Goal: Information Seeking & Learning: Learn about a topic

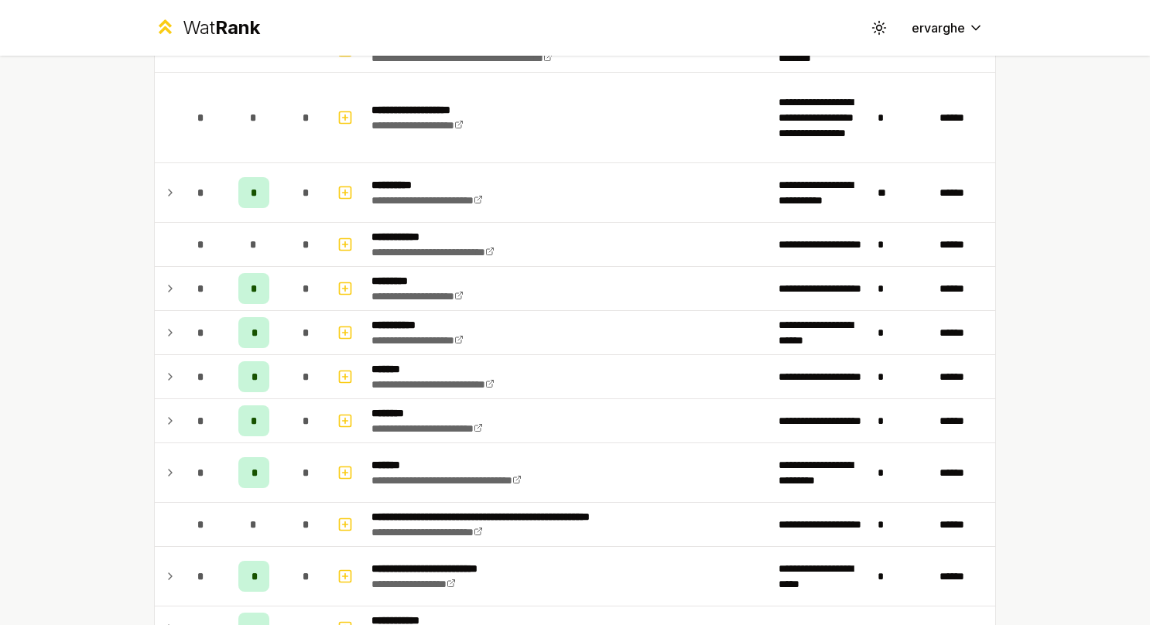
scroll to position [71, 0]
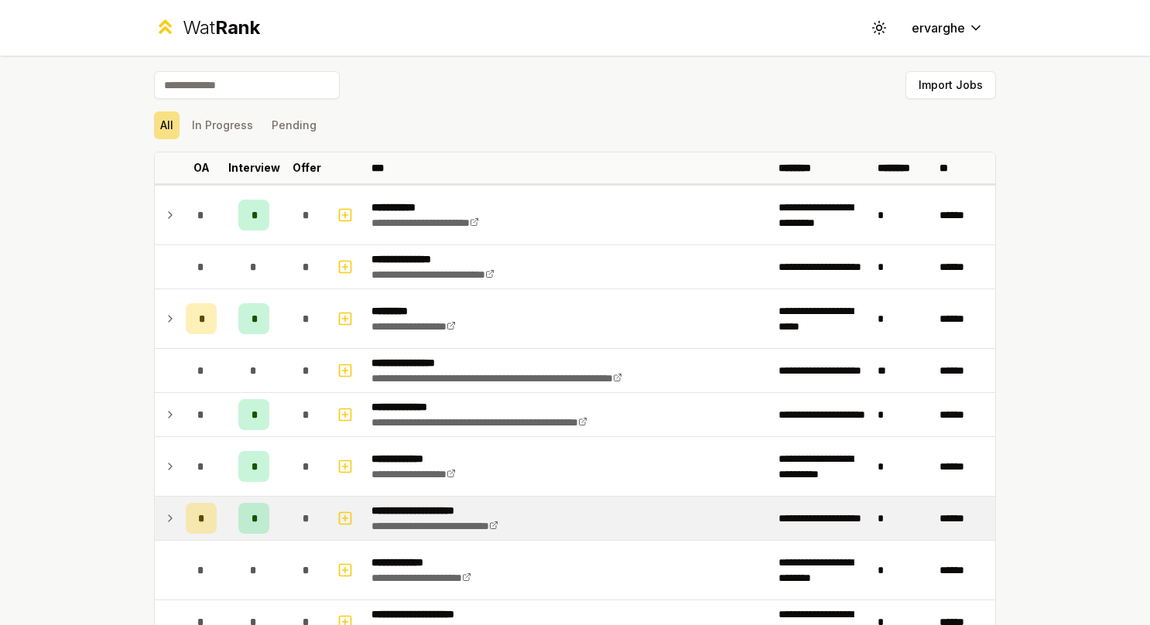
click at [168, 518] on icon at bounding box center [170, 518] width 12 height 19
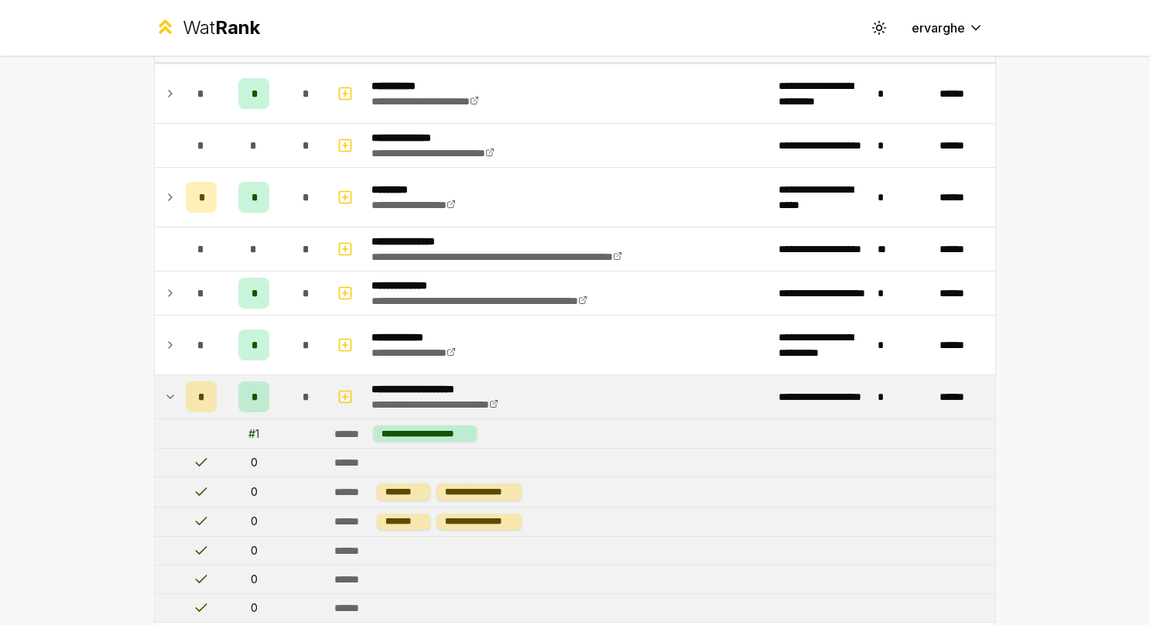
scroll to position [155, 0]
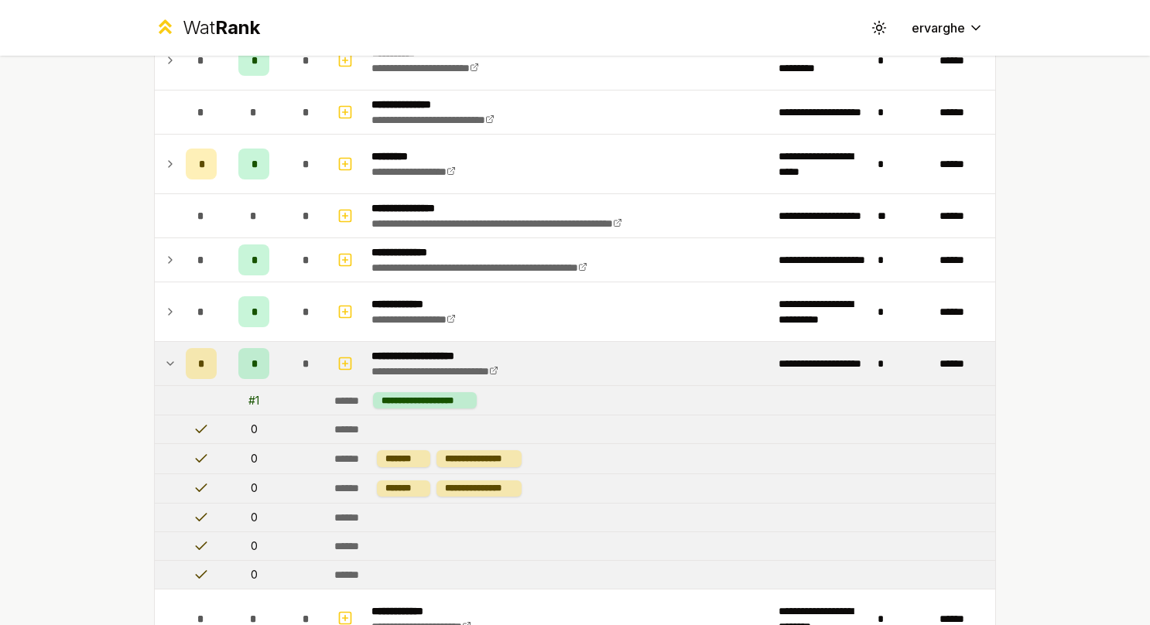
click at [170, 362] on td at bounding box center [167, 363] width 25 height 43
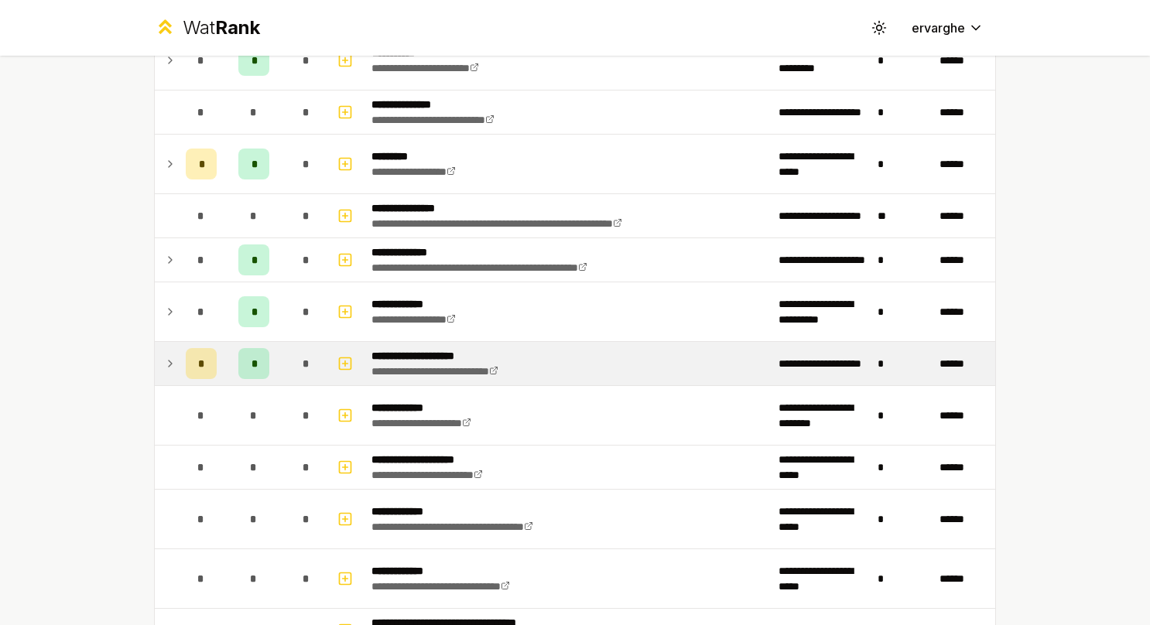
scroll to position [77, 0]
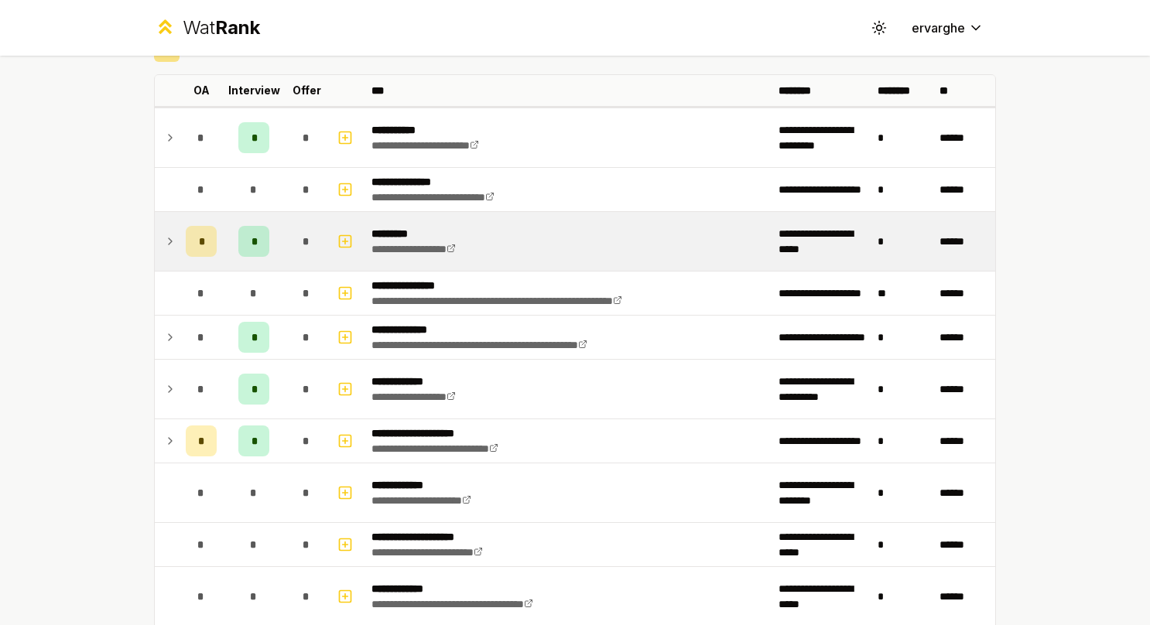
click at [158, 250] on td at bounding box center [167, 241] width 25 height 59
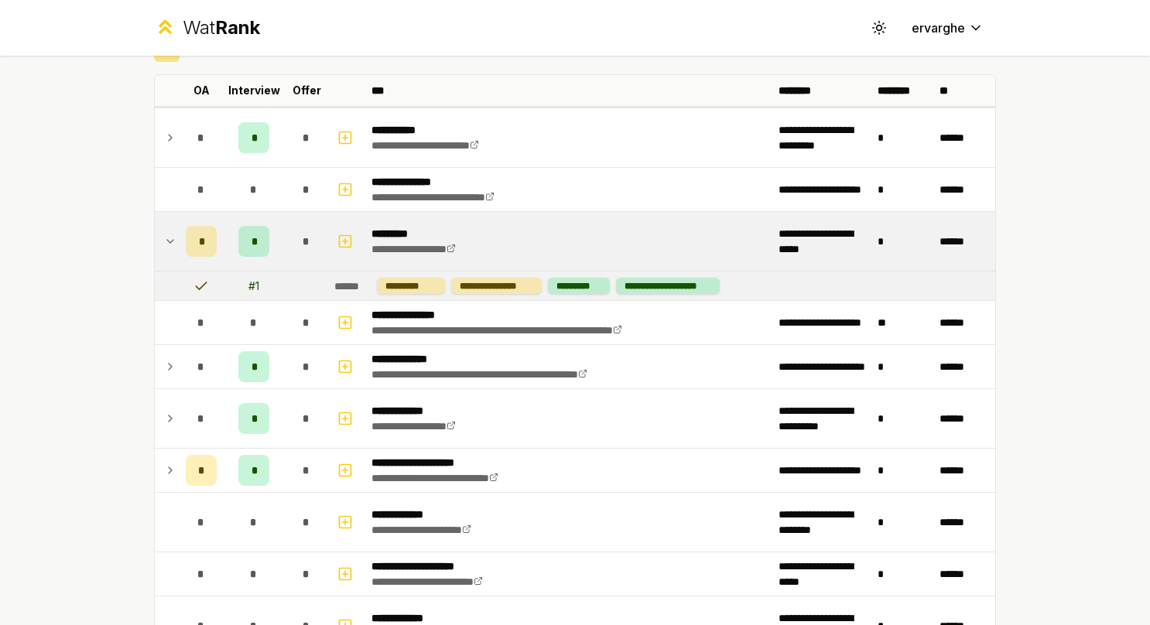
click at [164, 244] on icon at bounding box center [170, 241] width 12 height 19
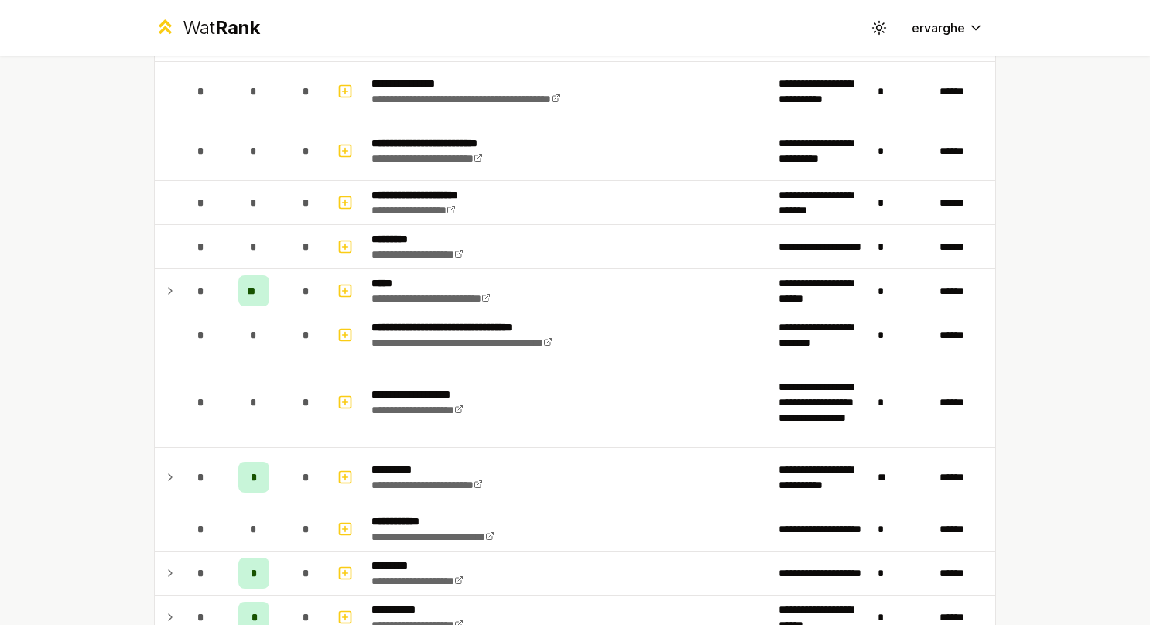
scroll to position [1006, 0]
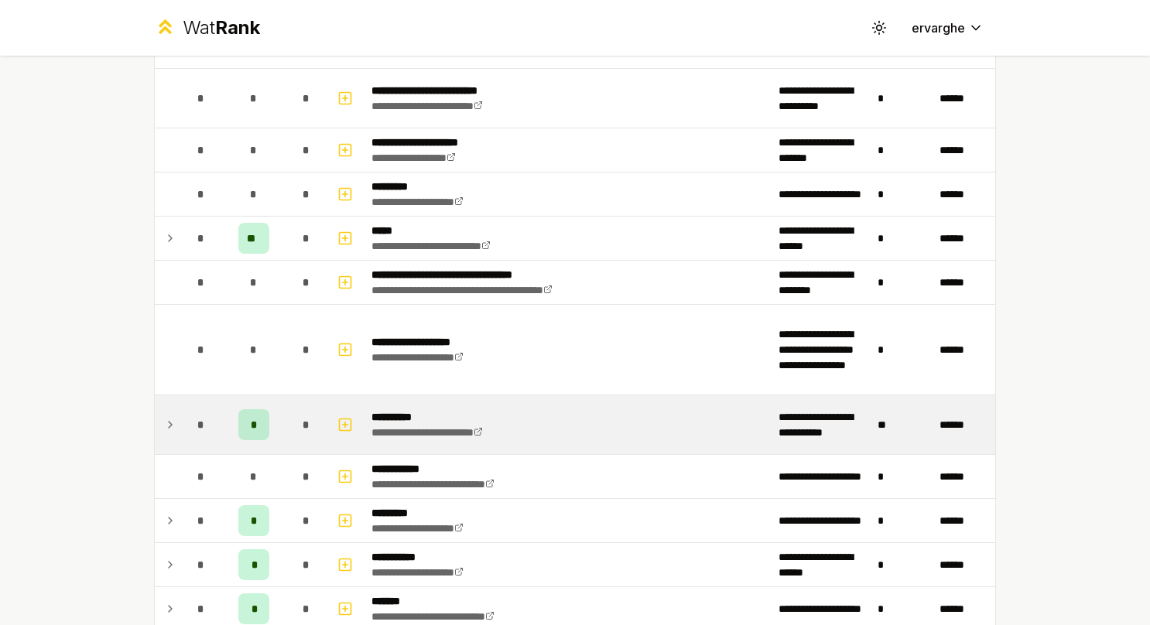
click at [180, 424] on td "*" at bounding box center [201, 424] width 43 height 59
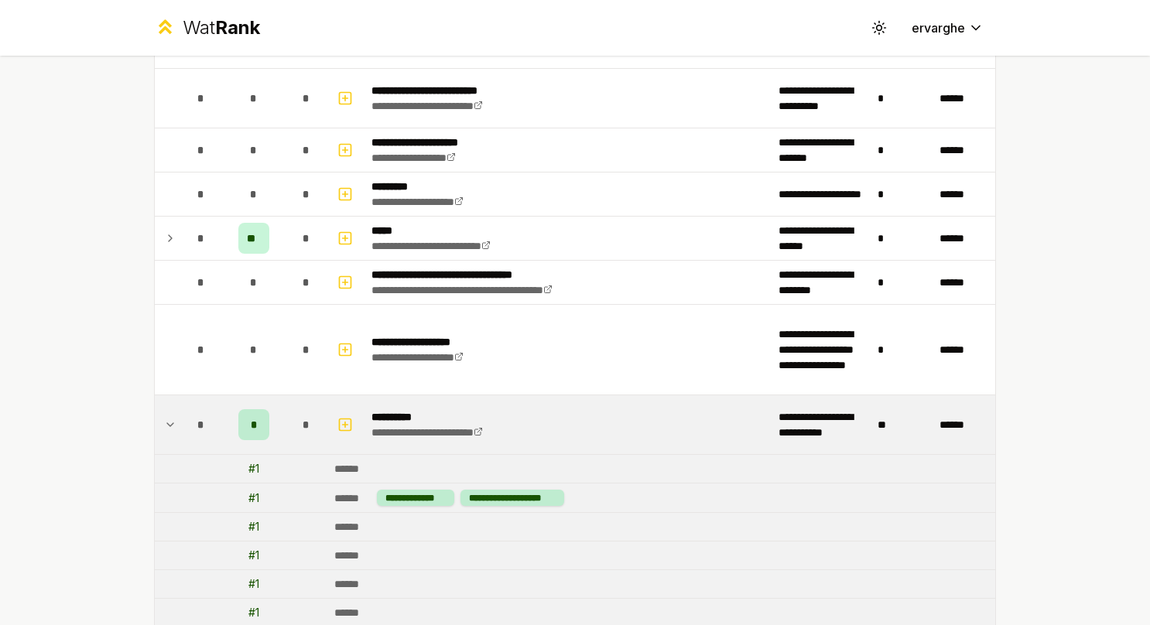
scroll to position [1161, 0]
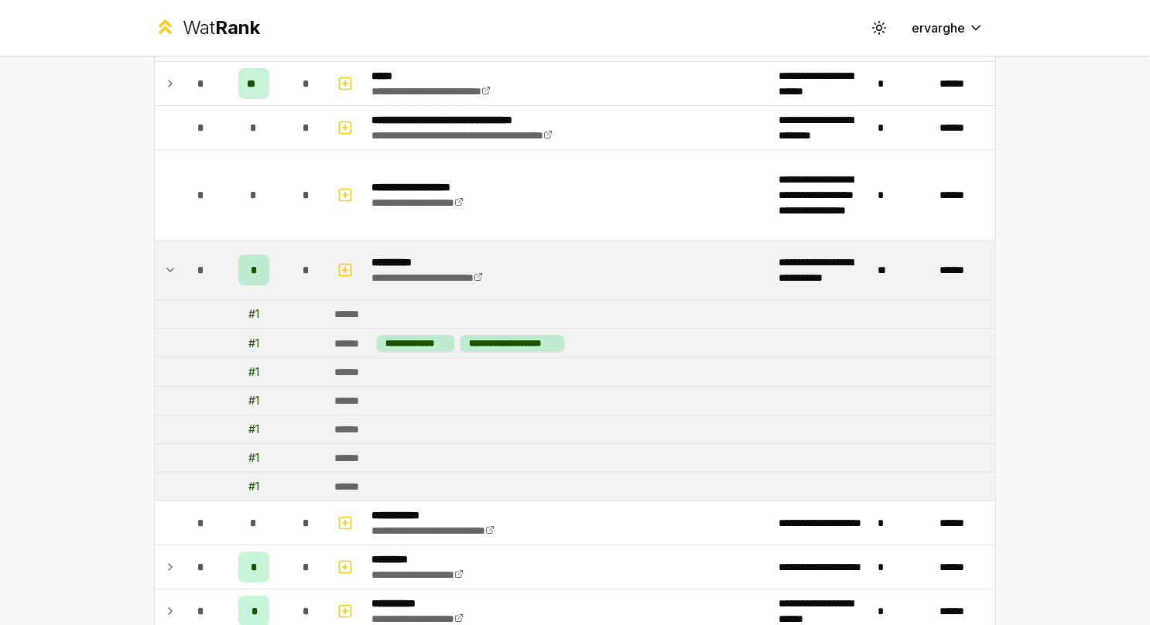
click at [156, 251] on td at bounding box center [167, 270] width 25 height 59
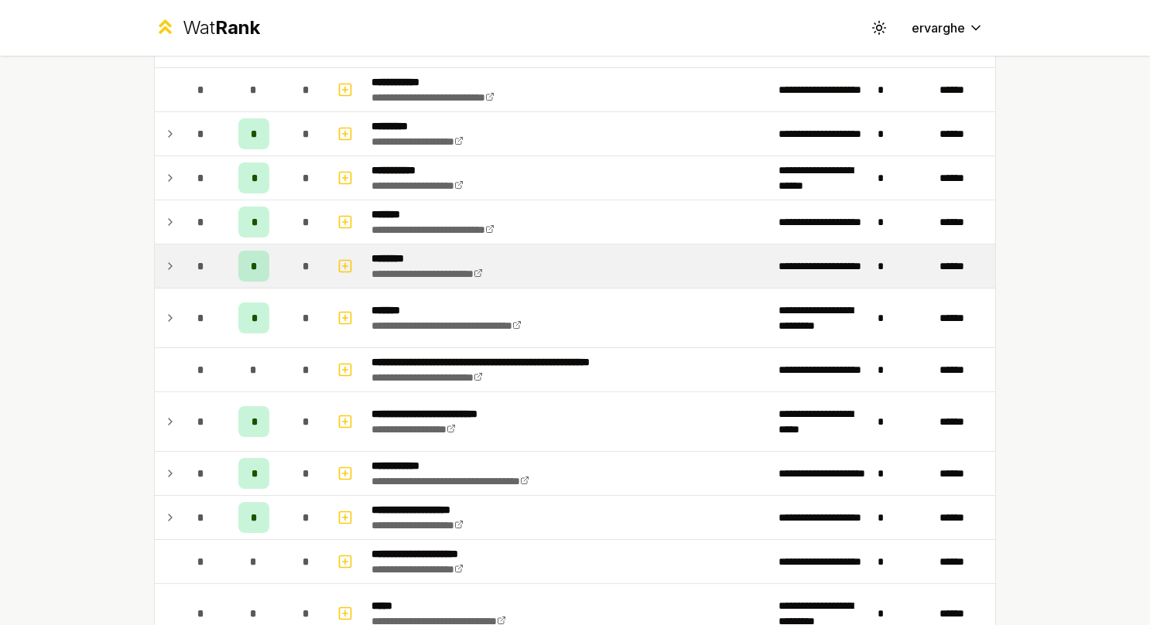
scroll to position [1548, 0]
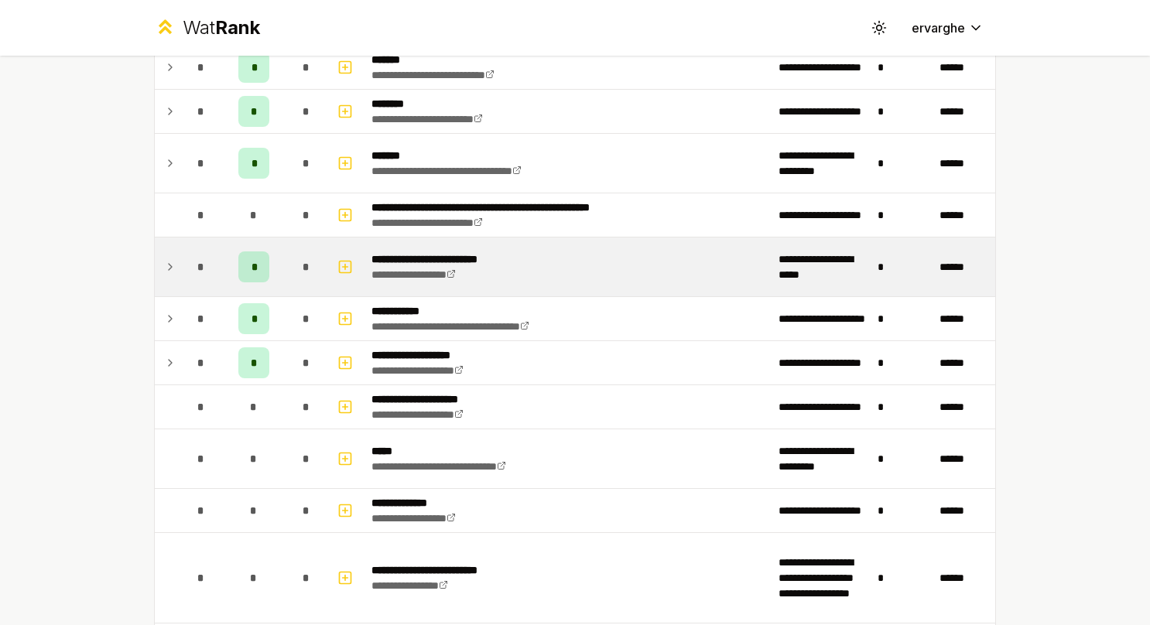
click at [180, 253] on td "*" at bounding box center [201, 267] width 43 height 59
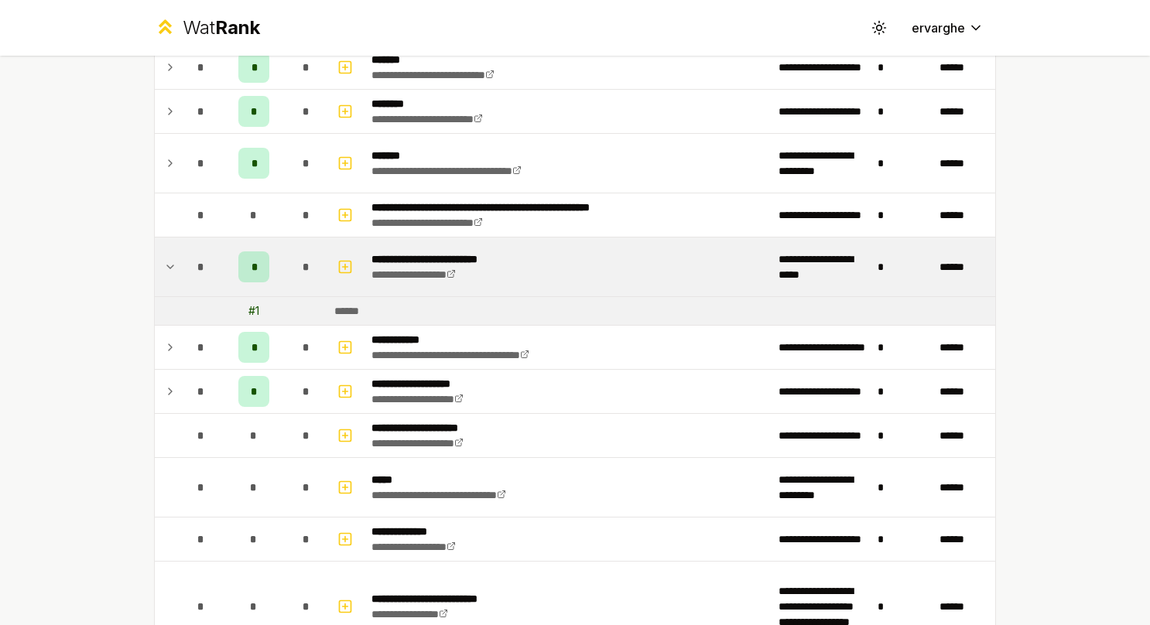
click at [180, 253] on td "*" at bounding box center [201, 267] width 43 height 59
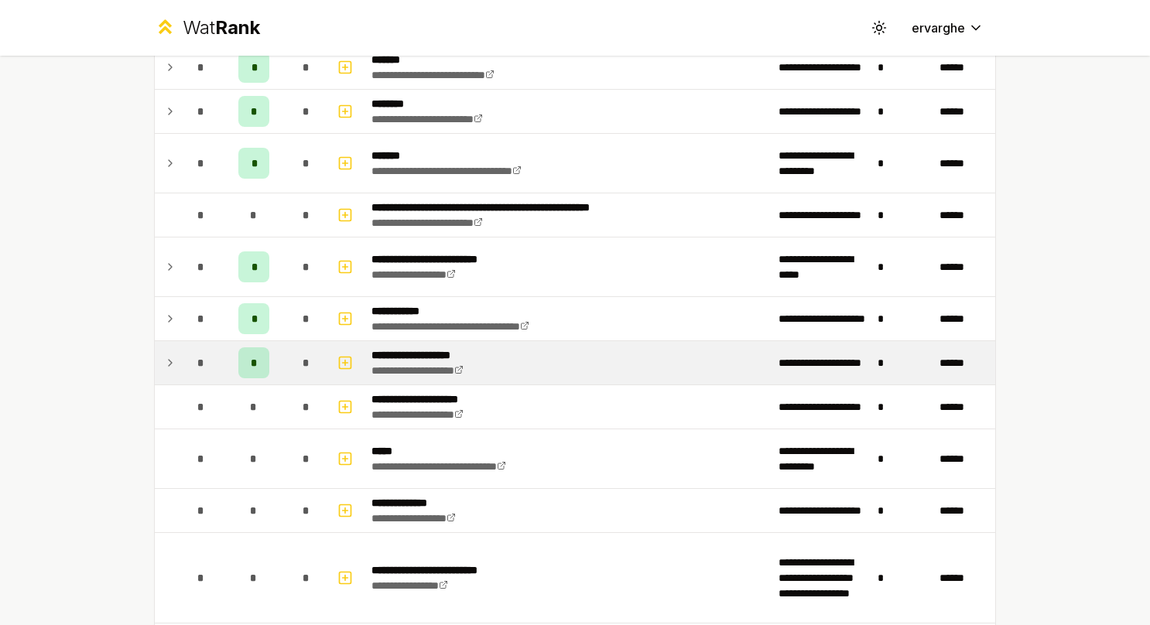
click at [167, 343] on td at bounding box center [167, 362] width 25 height 43
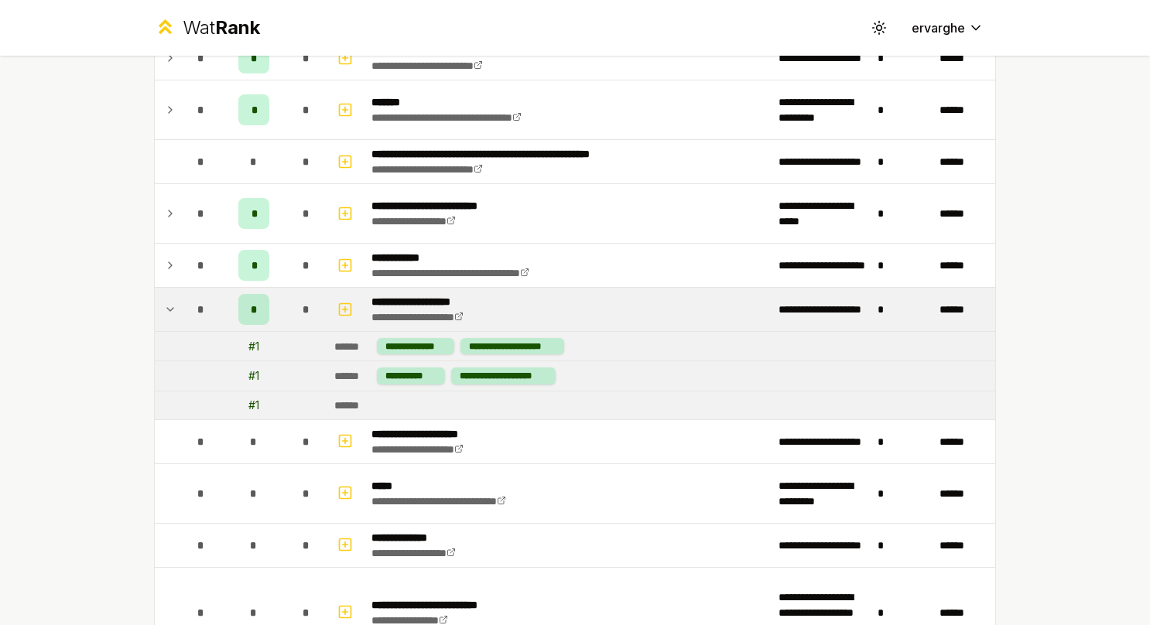
scroll to position [1625, 0]
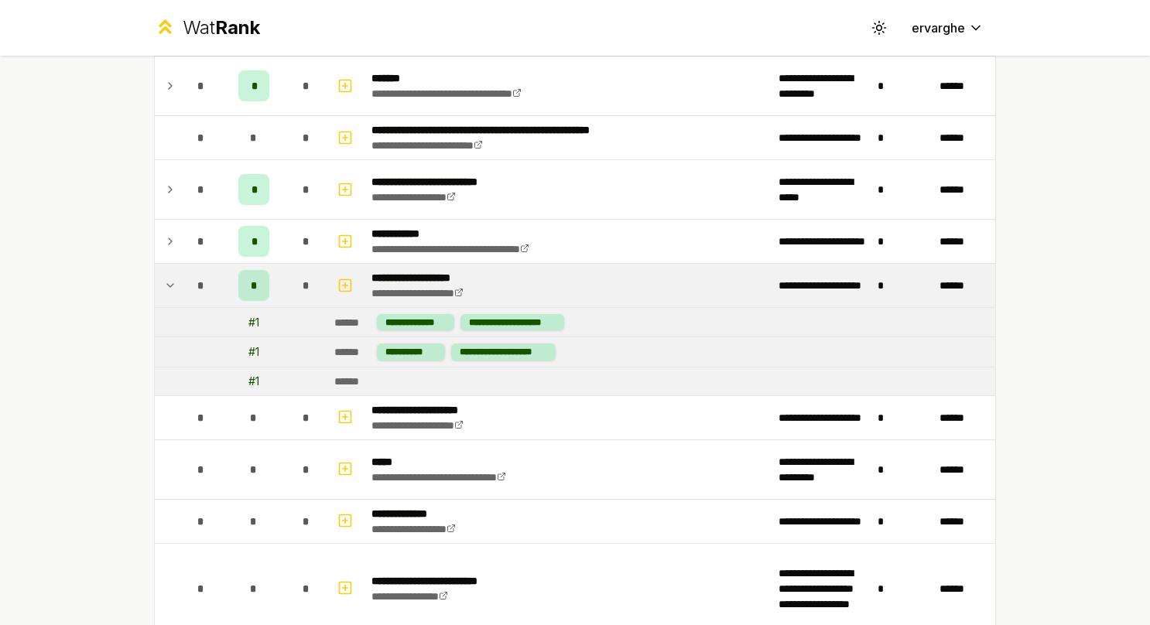
click at [168, 276] on icon at bounding box center [170, 285] width 12 height 19
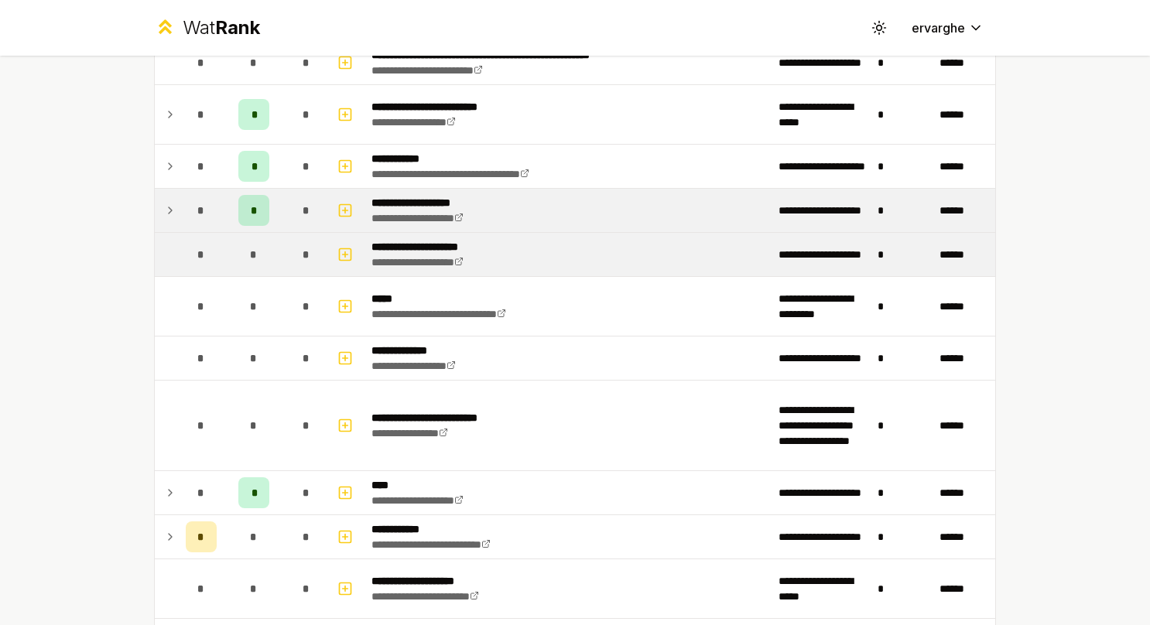
scroll to position [1857, 0]
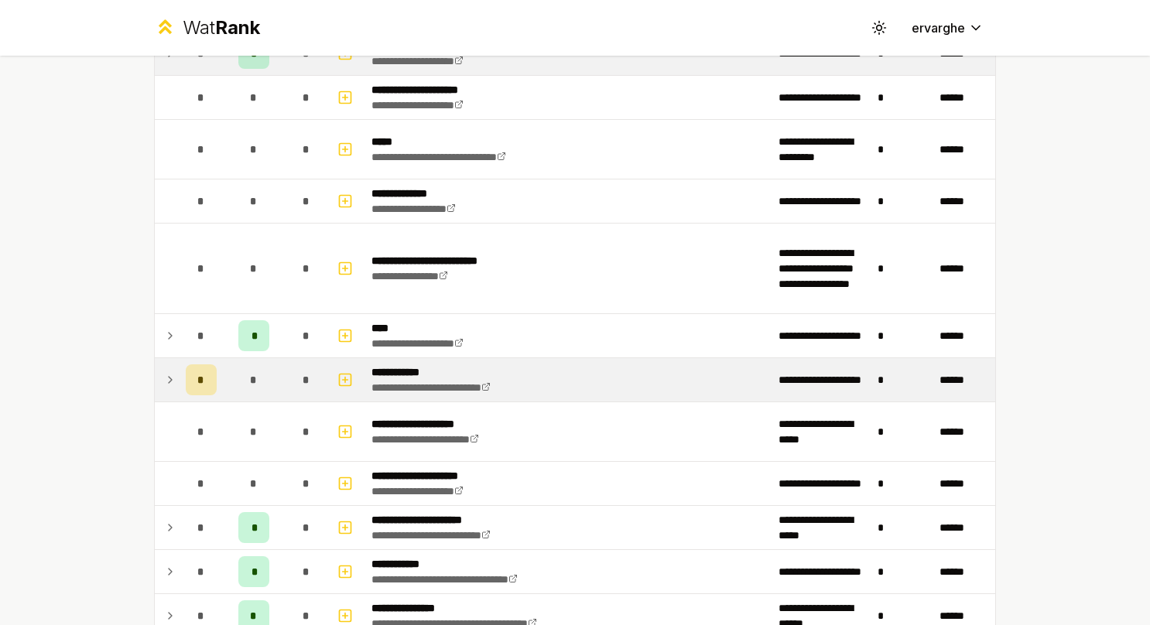
click at [155, 369] on td at bounding box center [167, 379] width 25 height 43
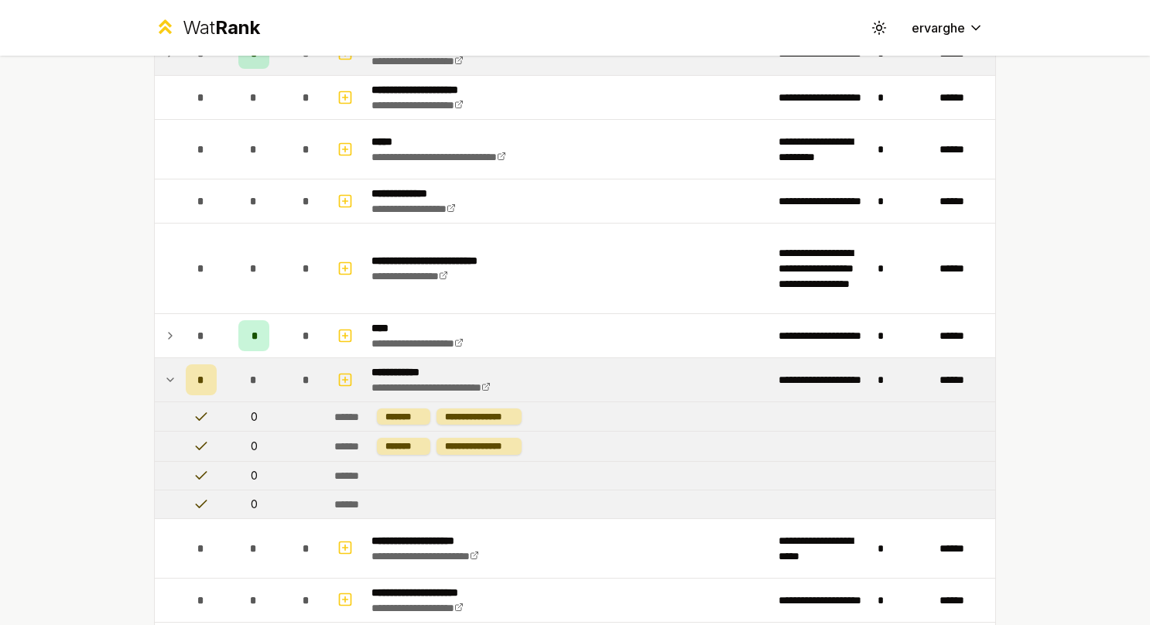
click at [155, 366] on td at bounding box center [167, 379] width 25 height 43
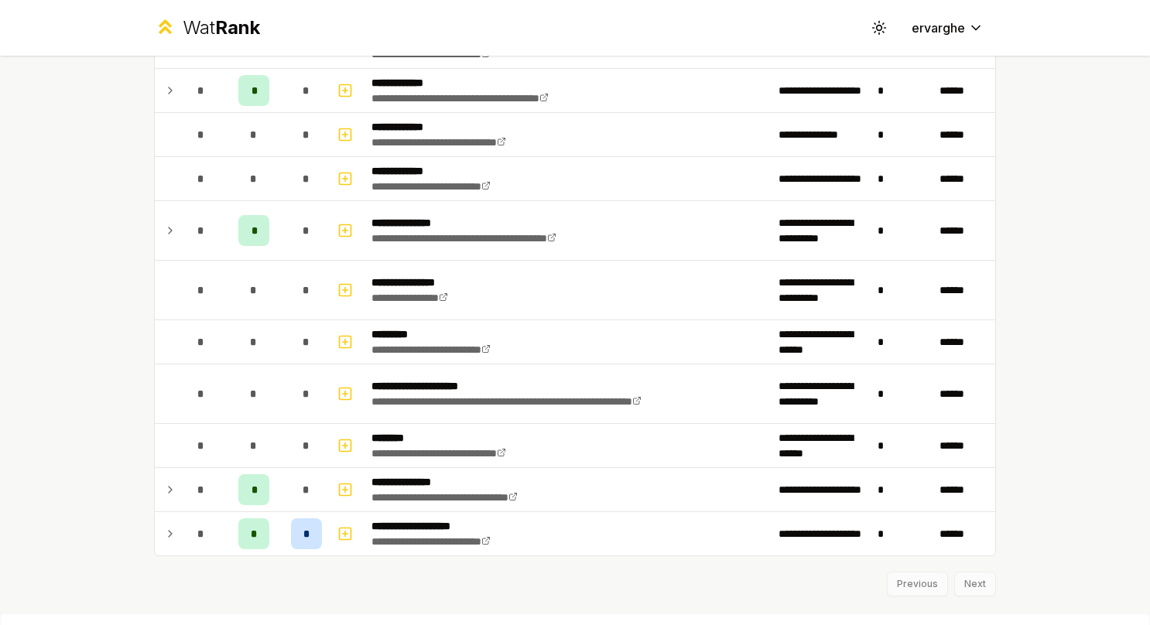
scroll to position [3018, 0]
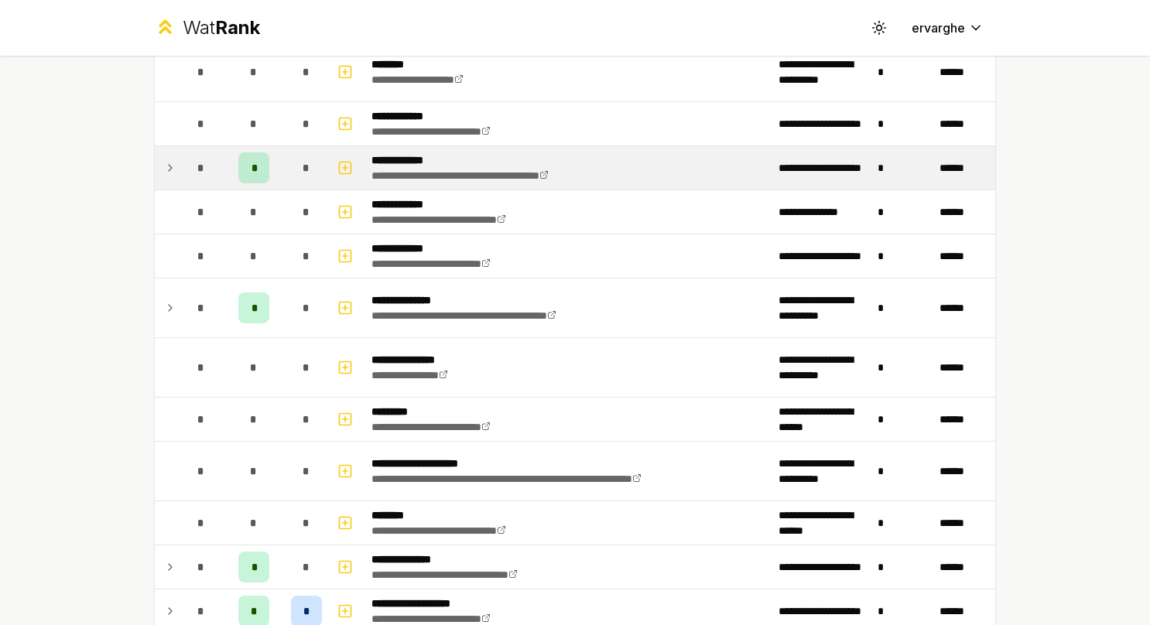
click at [155, 146] on td at bounding box center [167, 167] width 25 height 43
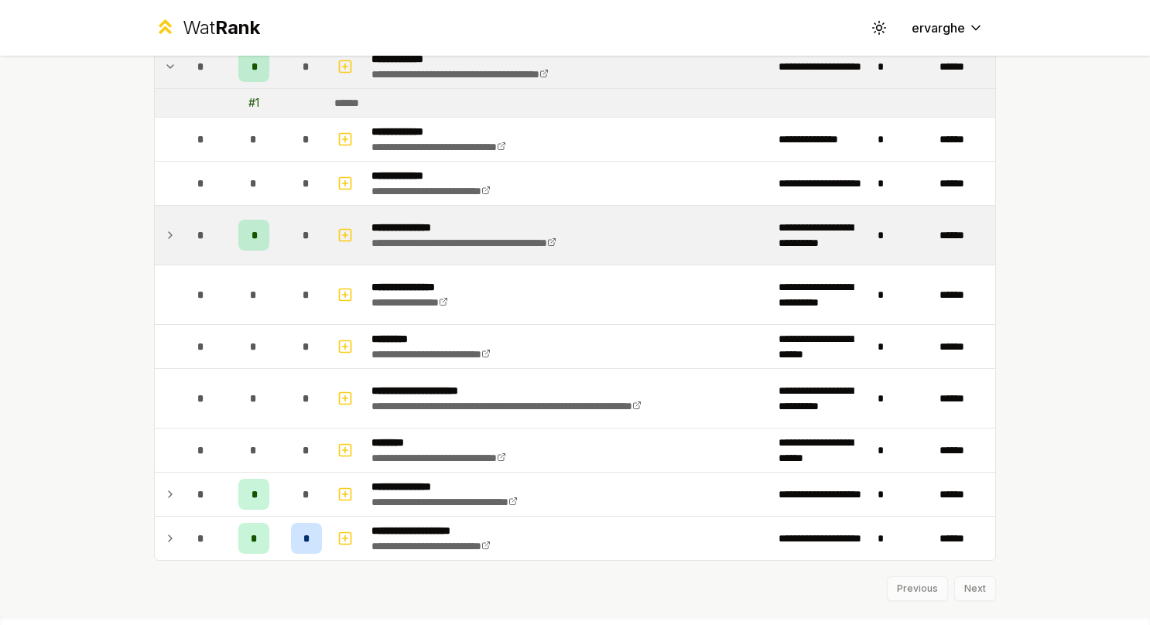
scroll to position [3132, 0]
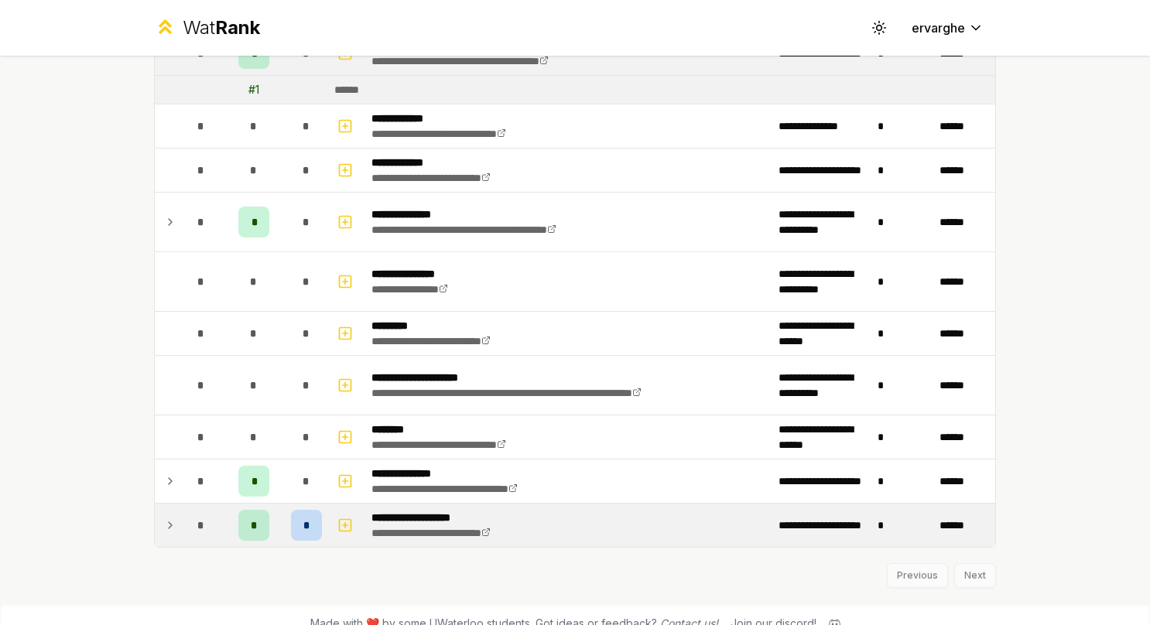
click at [180, 509] on td "*" at bounding box center [201, 525] width 43 height 43
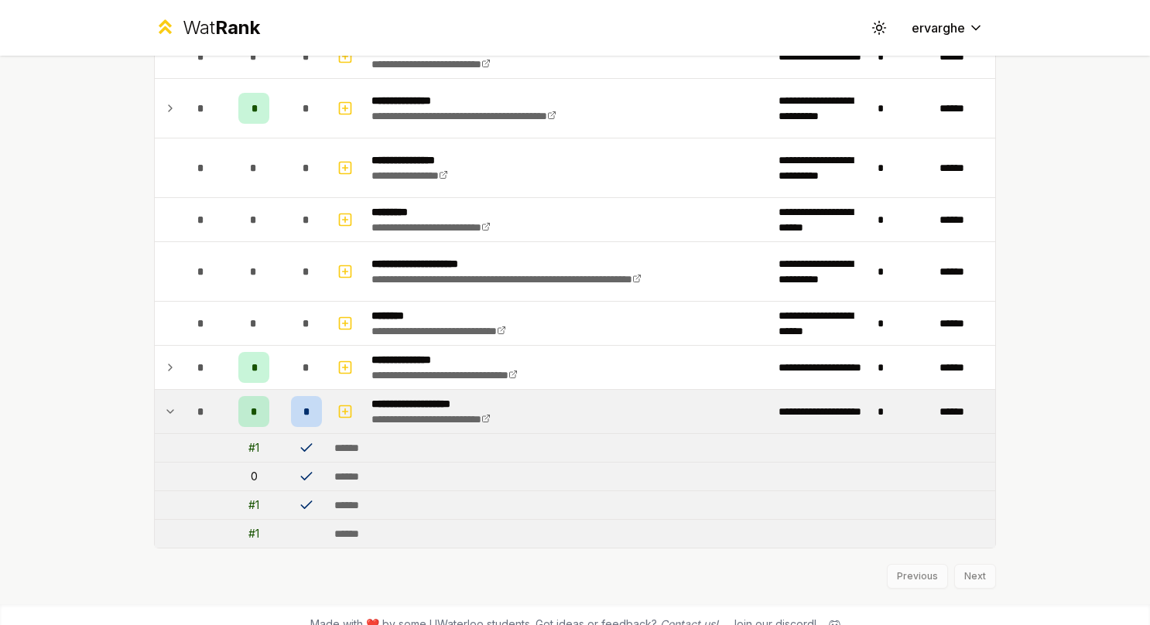
click at [169, 402] on icon at bounding box center [170, 411] width 12 height 19
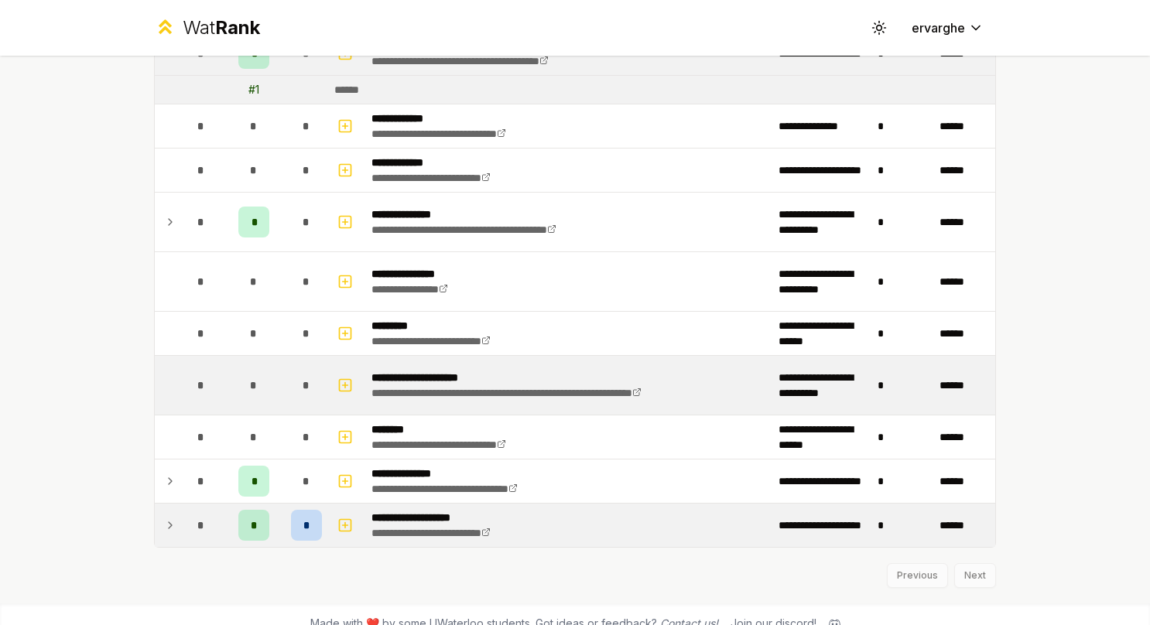
click at [172, 356] on td at bounding box center [167, 385] width 25 height 59
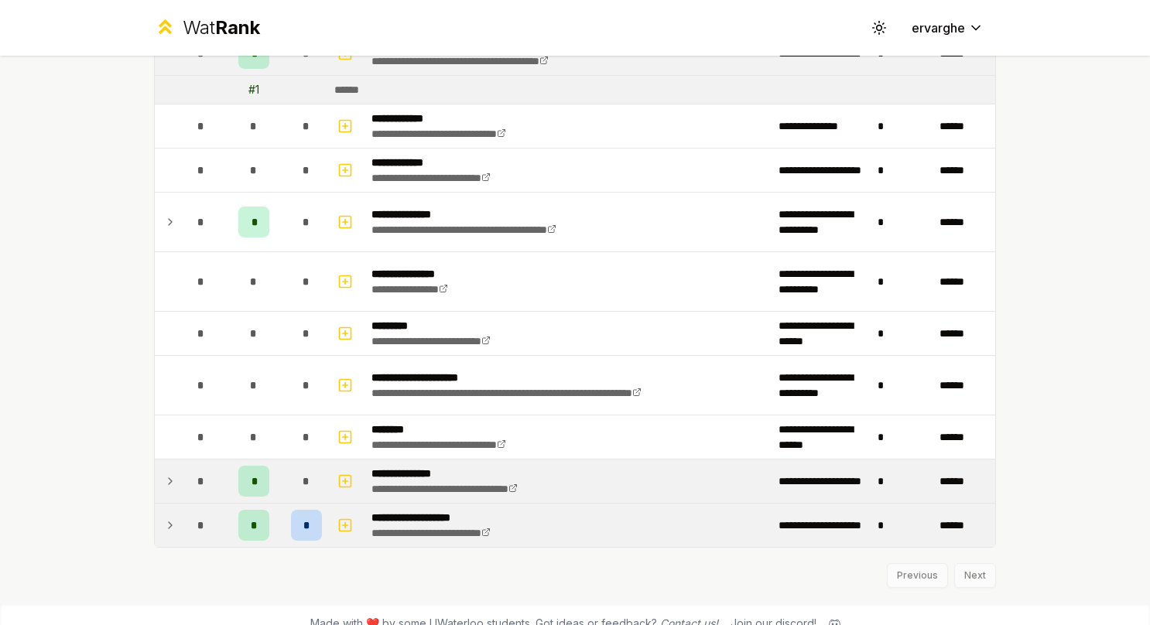
click at [159, 460] on td at bounding box center [167, 481] width 25 height 43
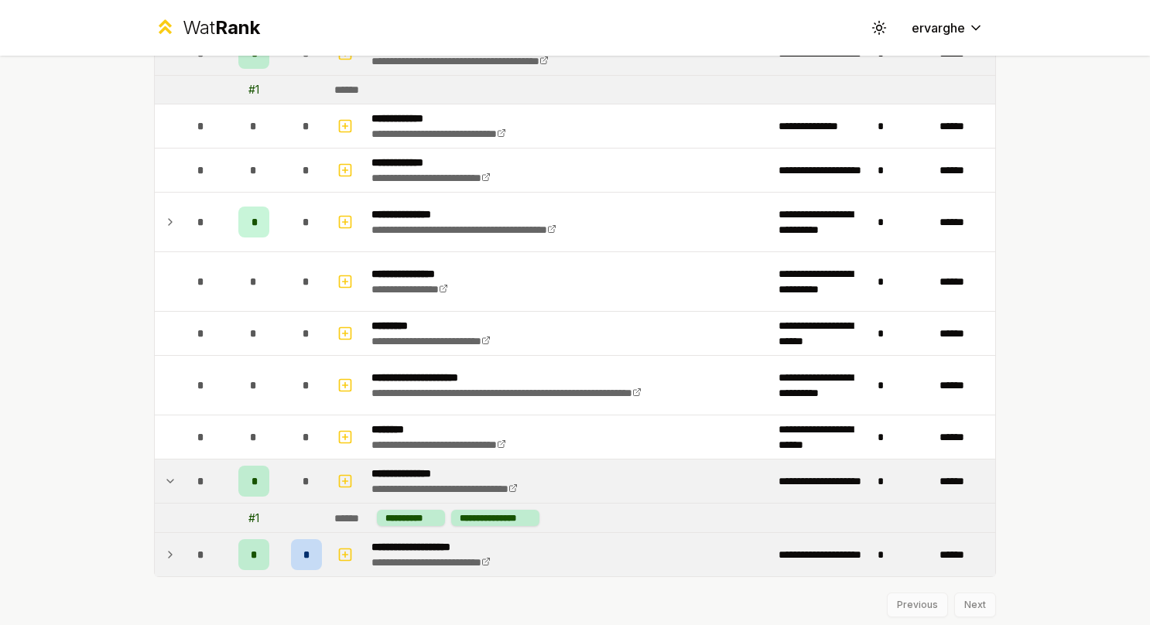
scroll to position [3162, 0]
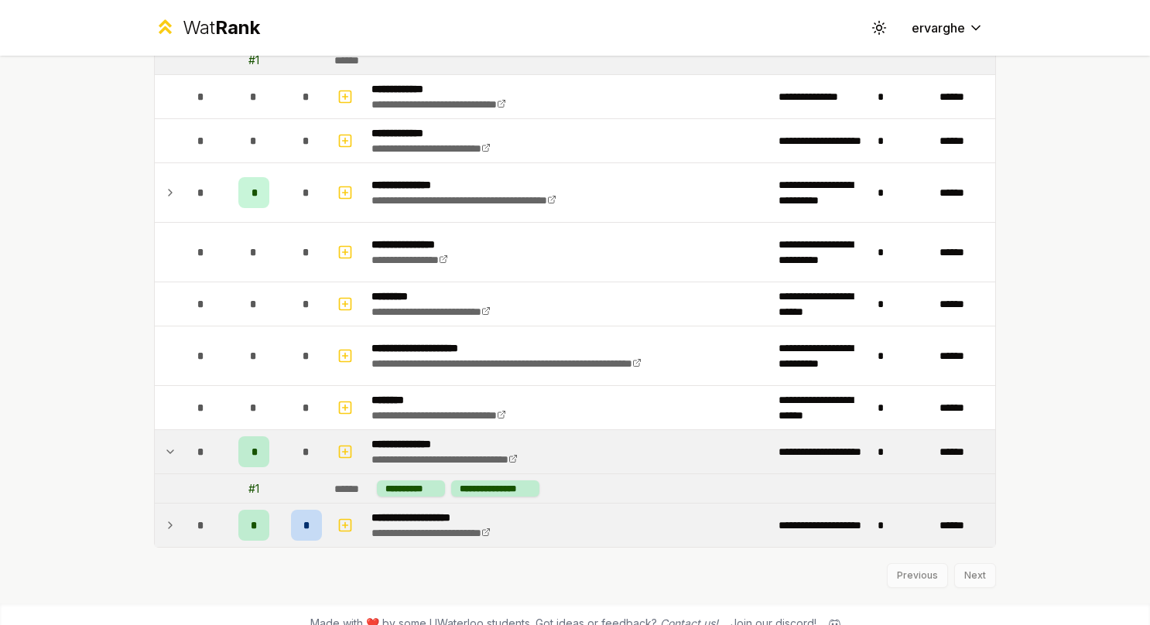
click at [169, 430] on td at bounding box center [167, 451] width 25 height 43
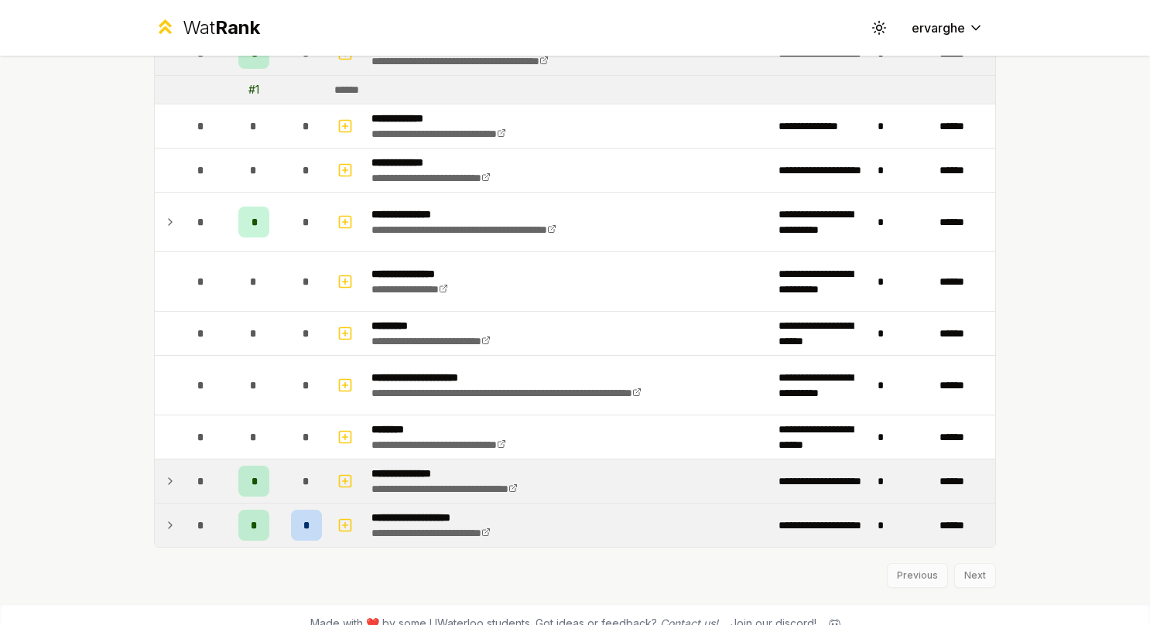
click at [172, 460] on td at bounding box center [167, 481] width 25 height 43
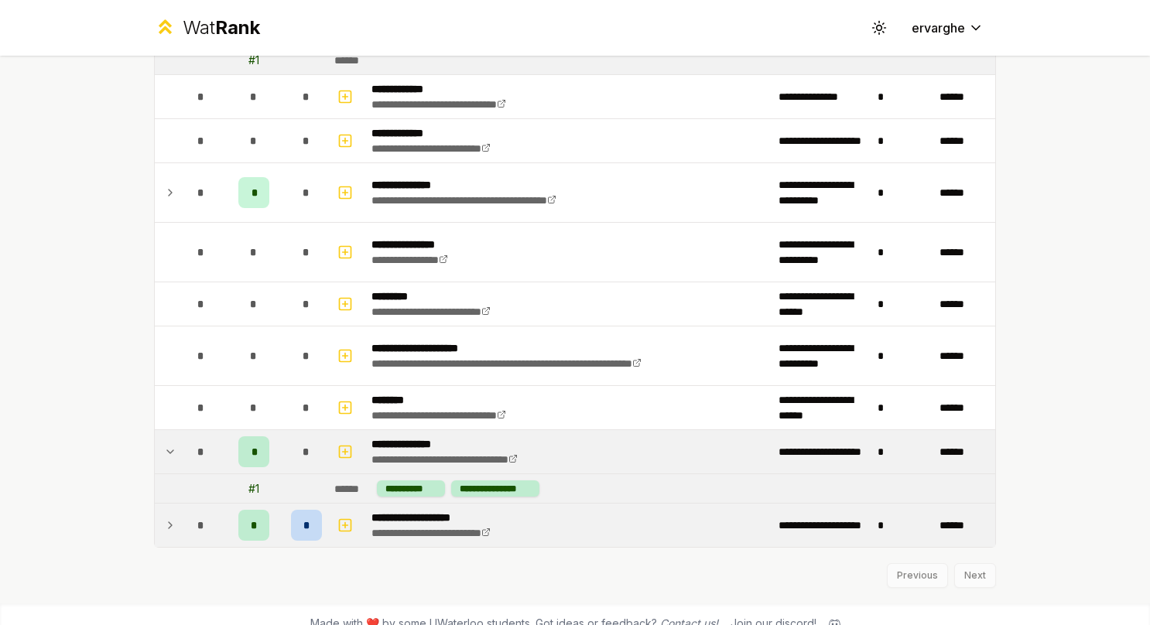
click at [167, 453] on td at bounding box center [167, 451] width 25 height 43
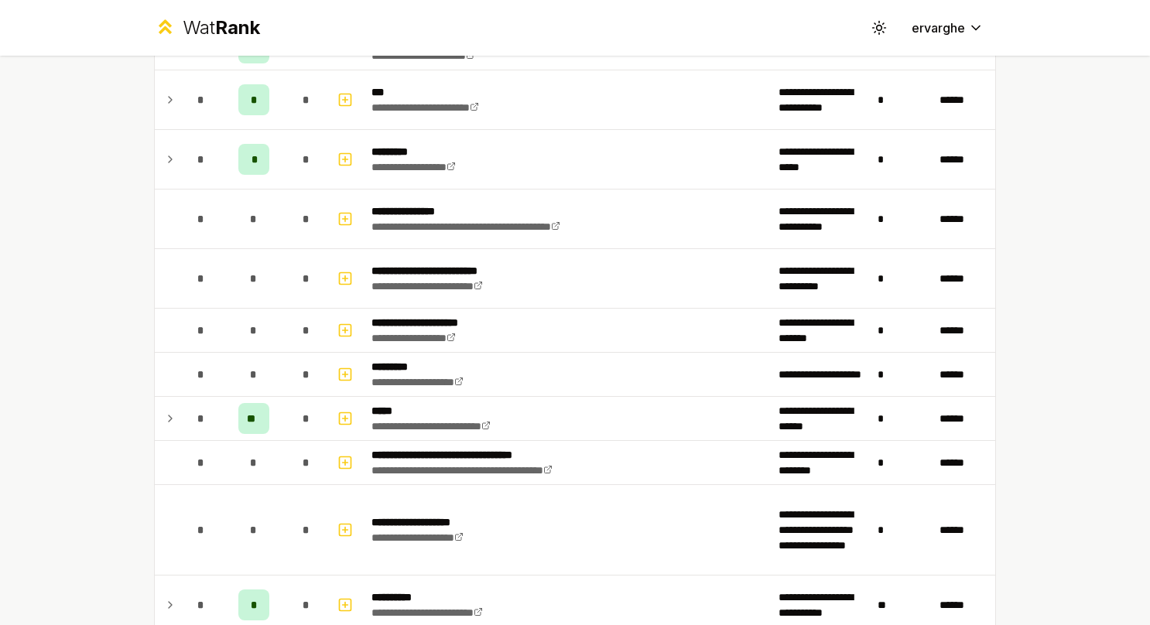
scroll to position [734, 0]
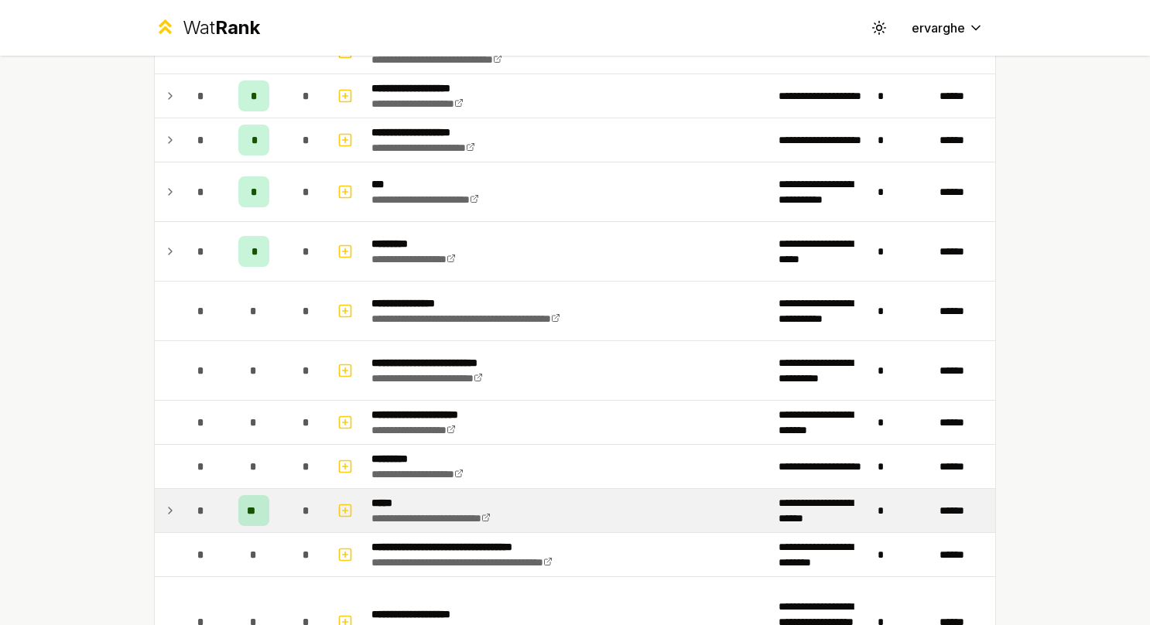
click at [168, 518] on td at bounding box center [167, 510] width 25 height 43
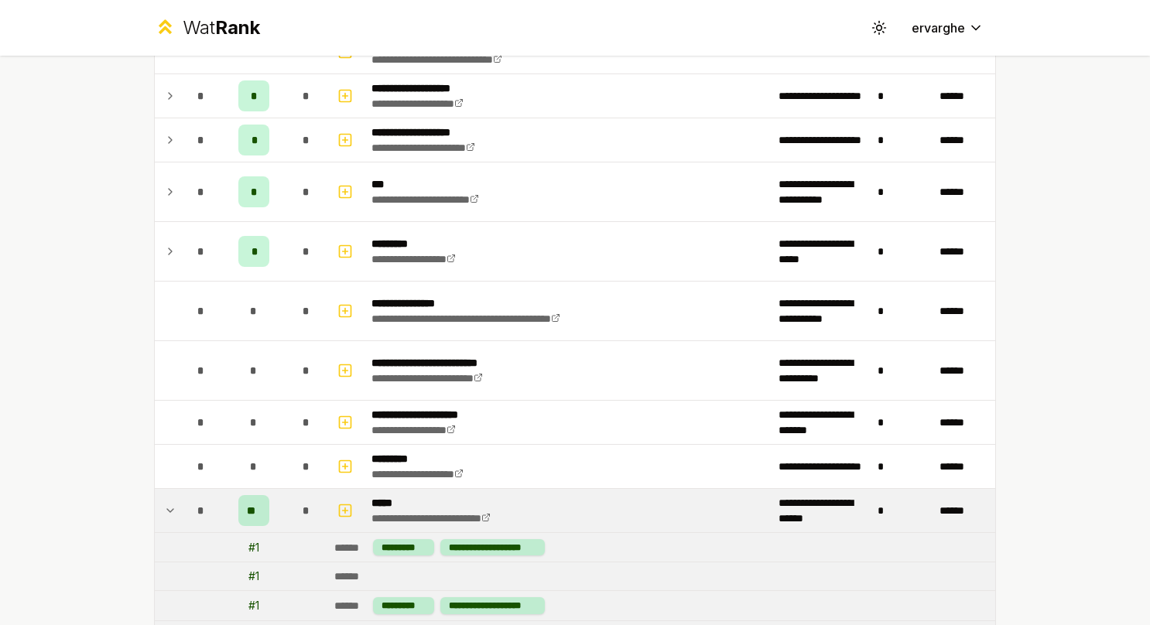
click at [395, 495] on p "*****" at bounding box center [449, 502] width 156 height 15
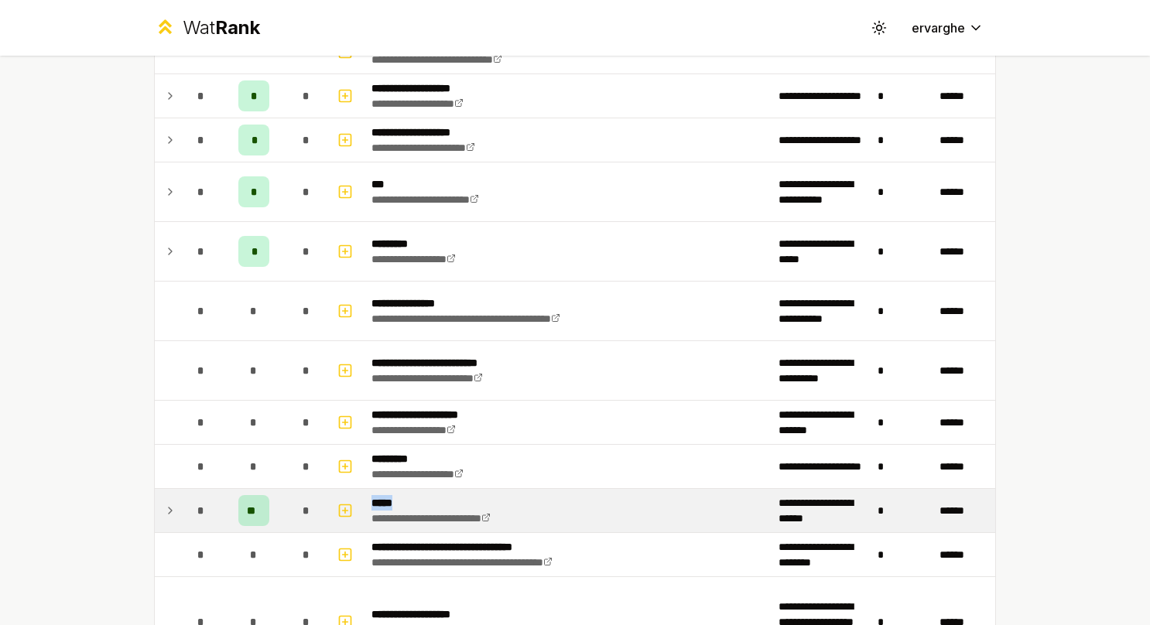
click at [393, 495] on p "*****" at bounding box center [449, 502] width 156 height 15
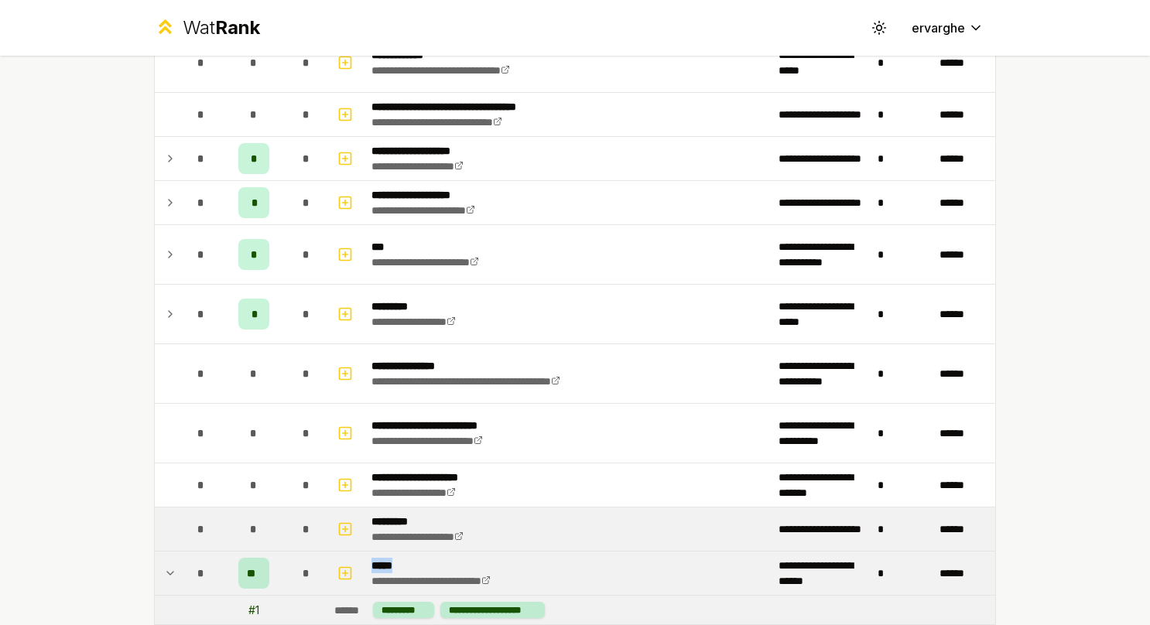
scroll to position [656, 0]
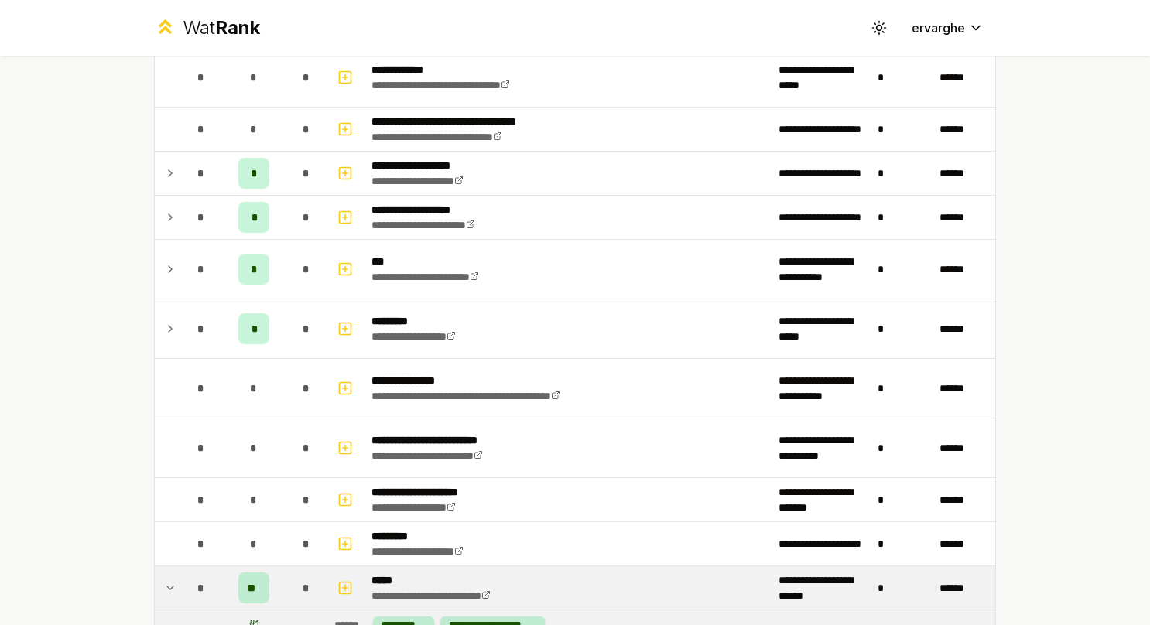
click at [173, 587] on tr "**********" at bounding box center [575, 588] width 840 height 44
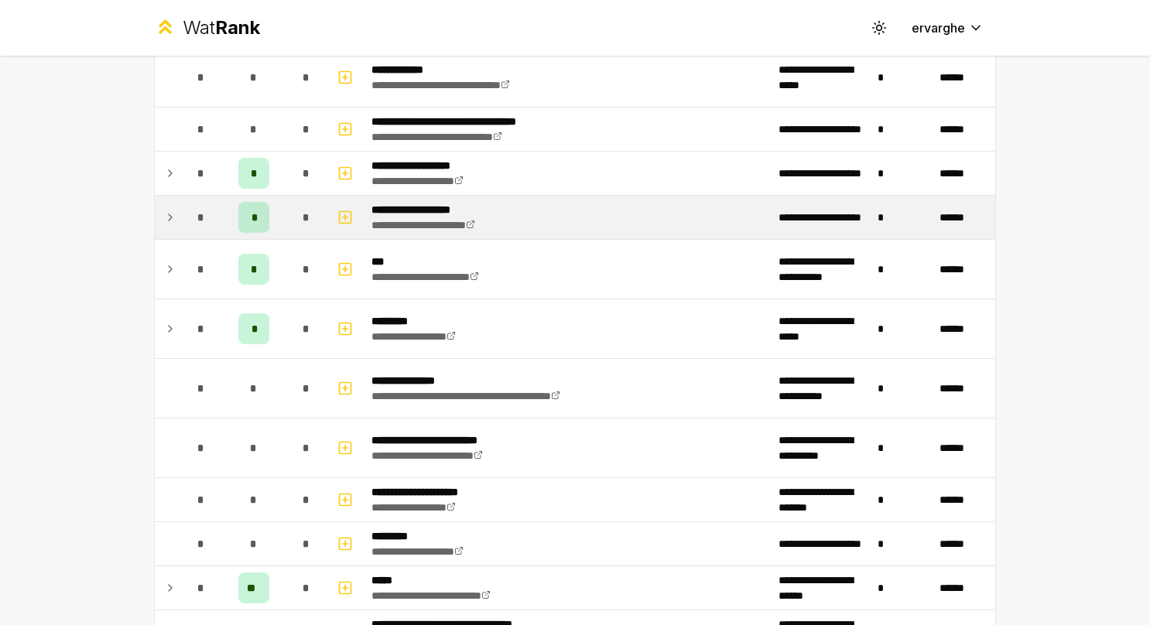
click at [180, 200] on td "*" at bounding box center [201, 217] width 43 height 43
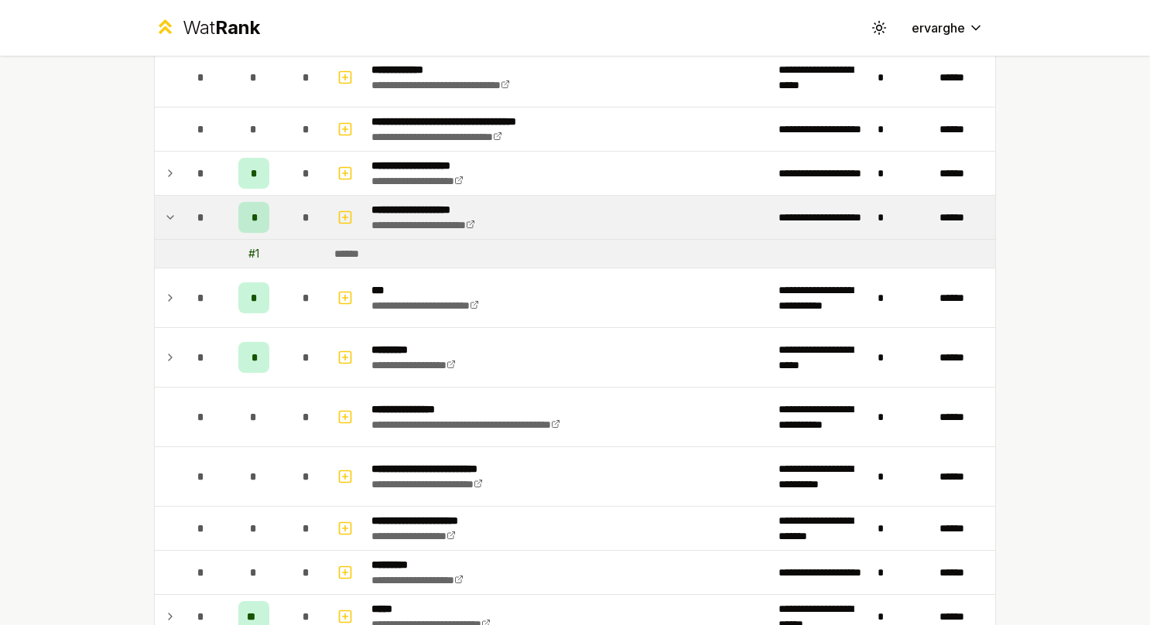
click at [180, 209] on td "*" at bounding box center [201, 217] width 43 height 43
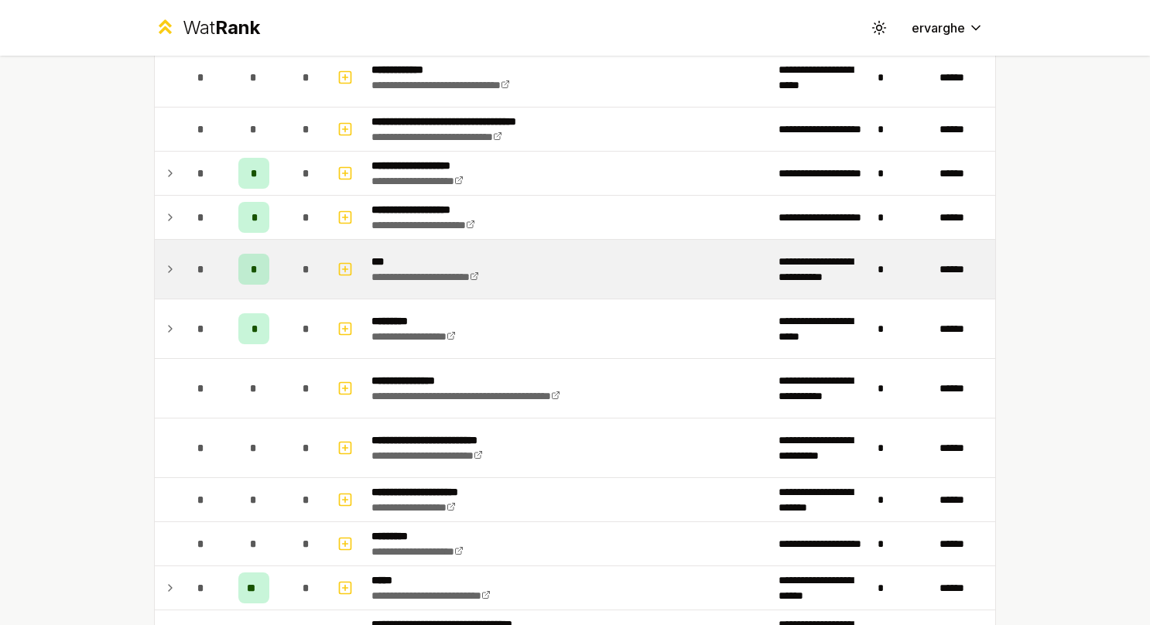
click at [186, 257] on div "*" at bounding box center [201, 269] width 31 height 31
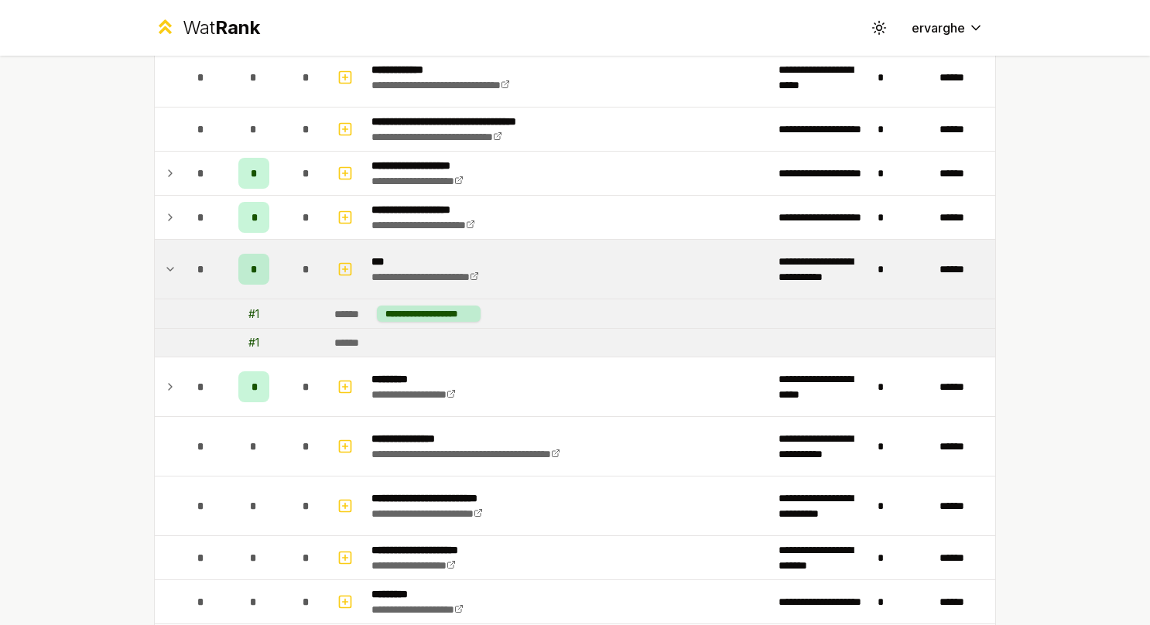
click at [186, 257] on div "*" at bounding box center [201, 269] width 31 height 31
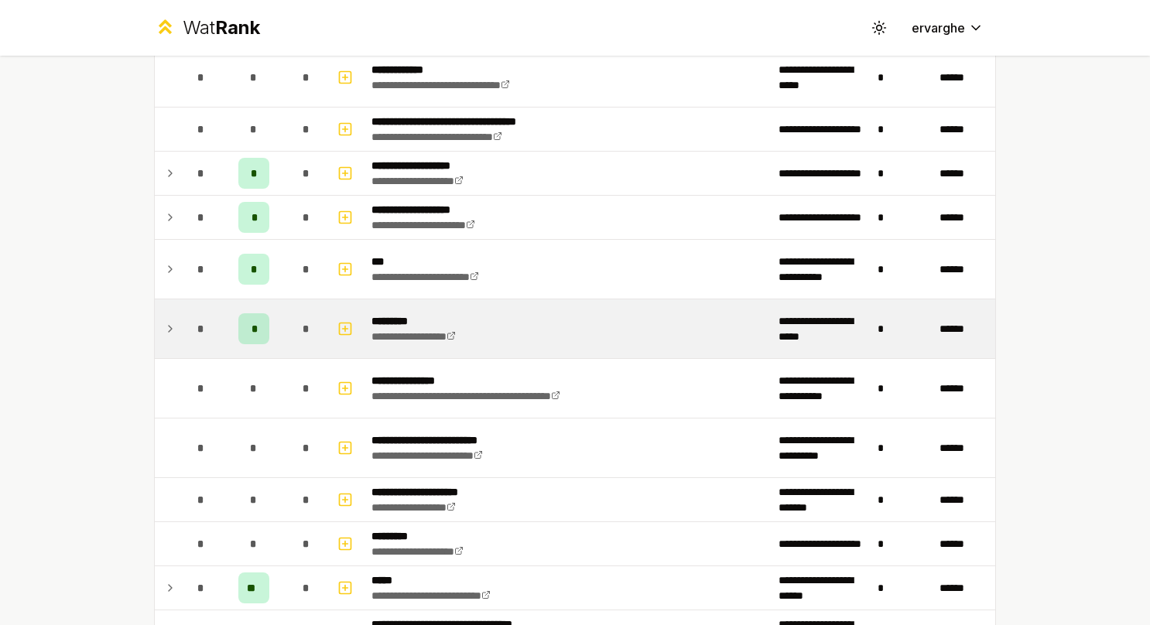
click at [172, 314] on td at bounding box center [167, 328] width 25 height 59
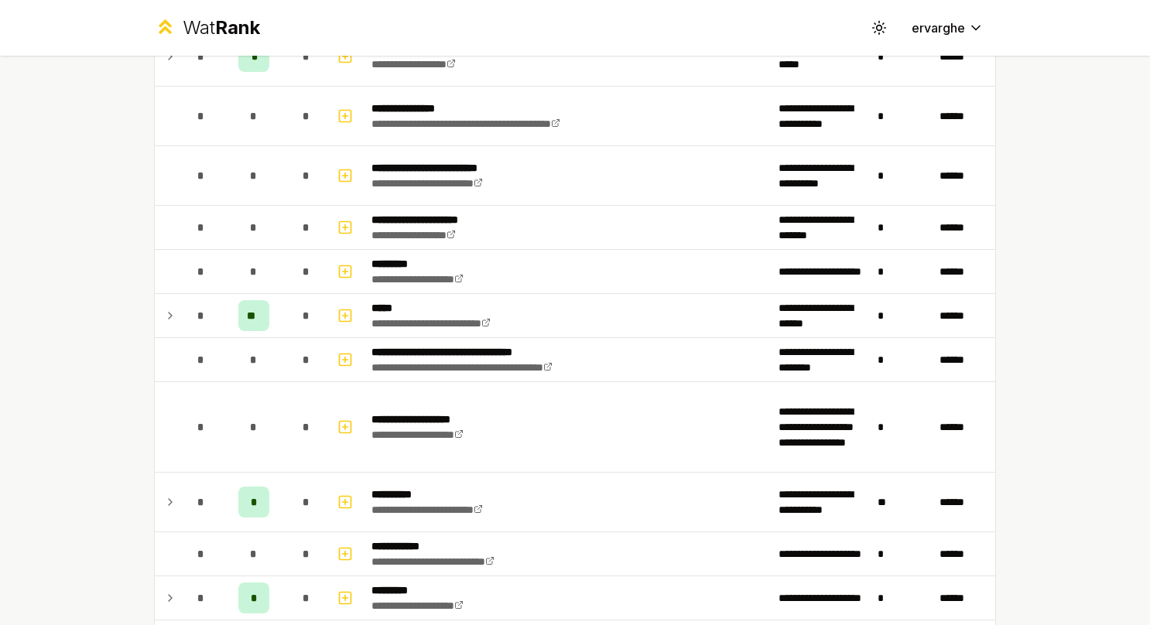
scroll to position [1006, 0]
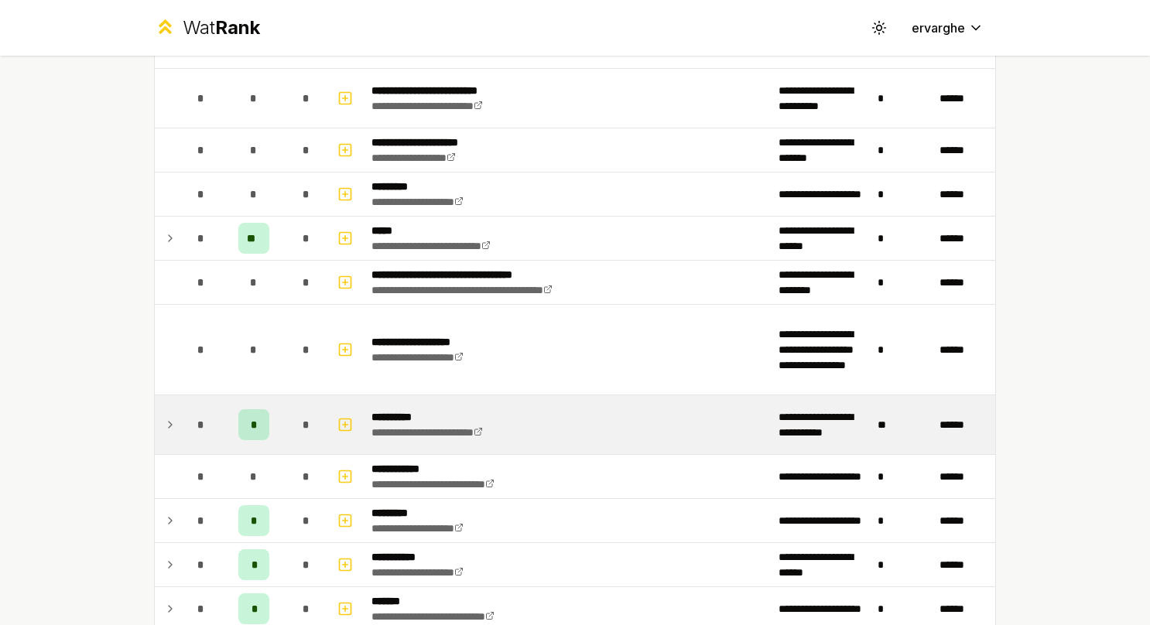
click at [412, 414] on p "**********" at bounding box center [444, 416] width 146 height 15
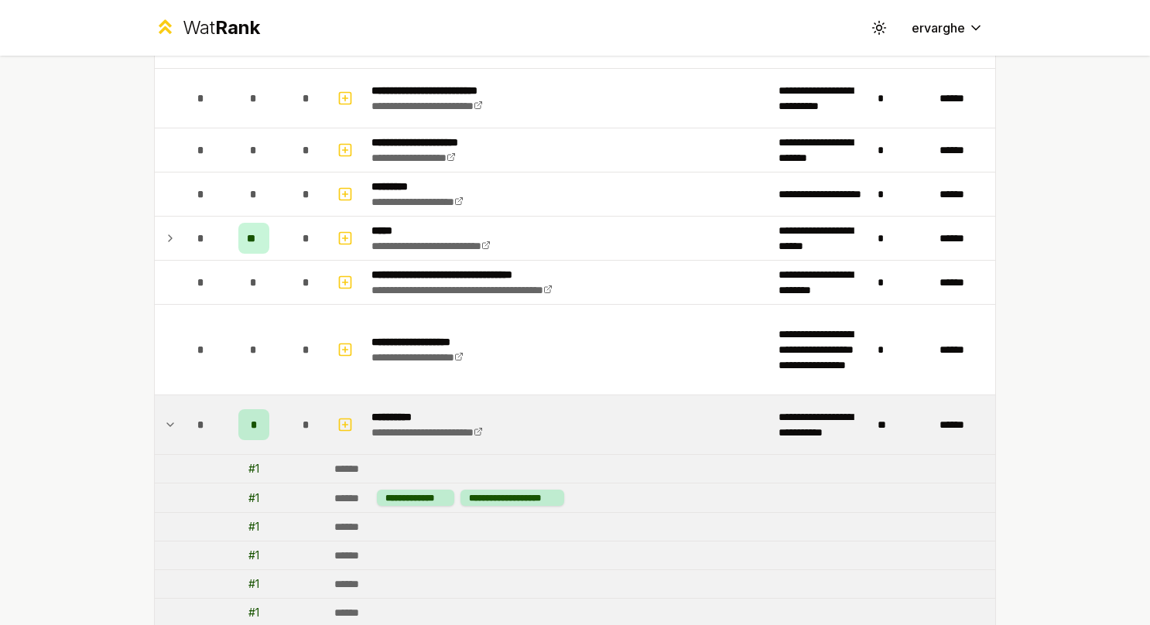
click at [412, 414] on p "**********" at bounding box center [444, 416] width 146 height 15
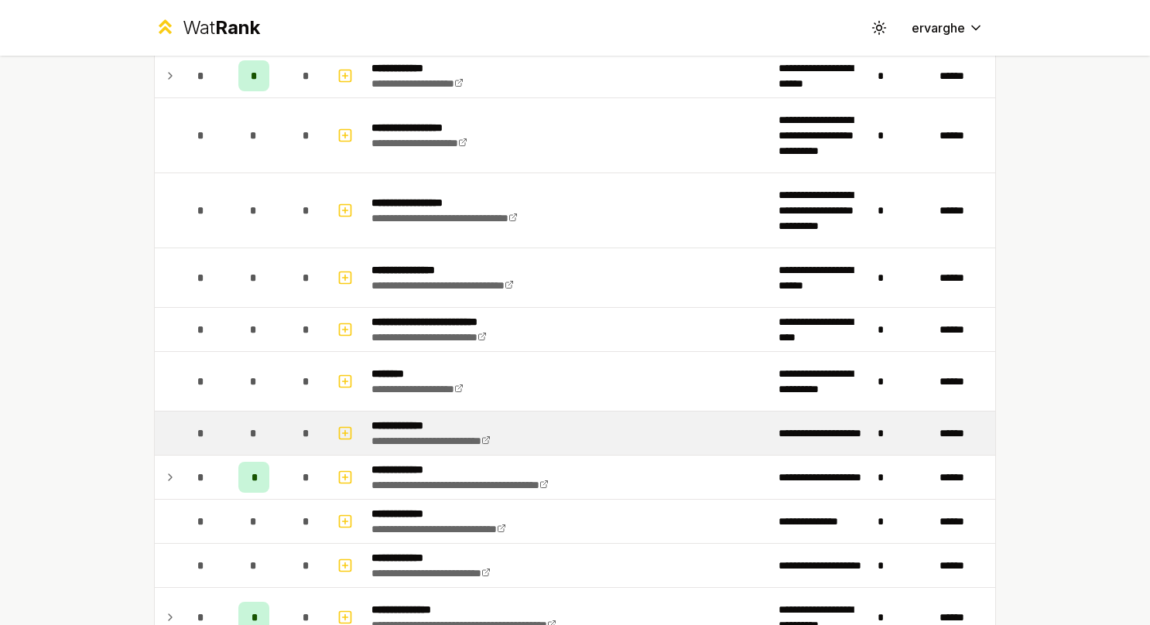
scroll to position [2786, 0]
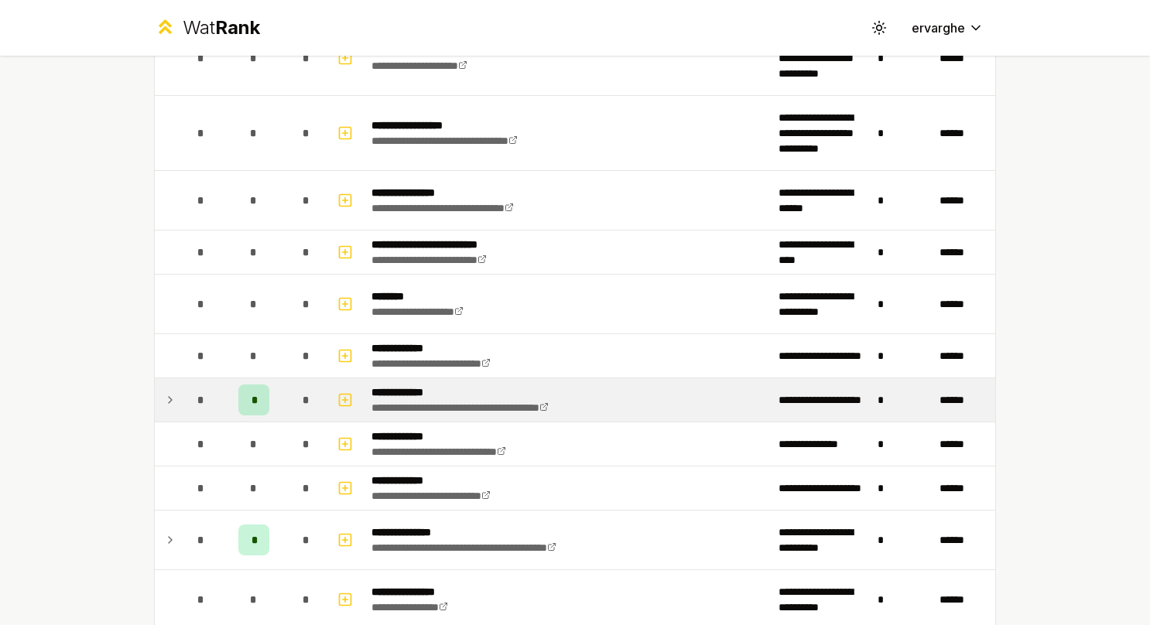
click at [658, 380] on td "**********" at bounding box center [568, 399] width 407 height 43
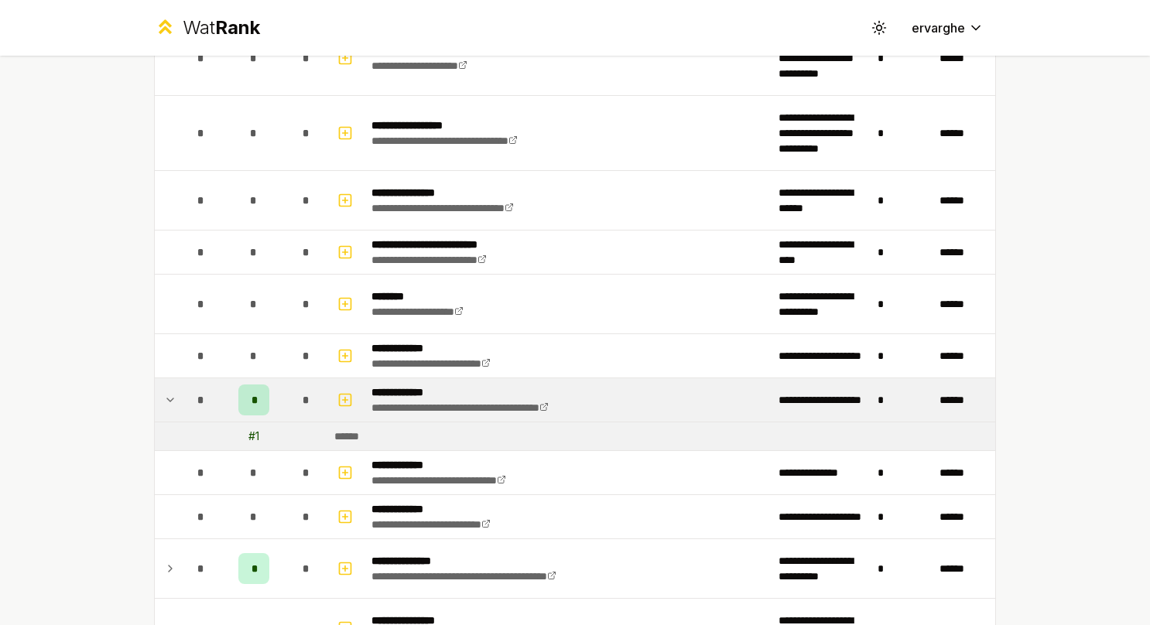
click at [658, 380] on td "**********" at bounding box center [568, 399] width 407 height 43
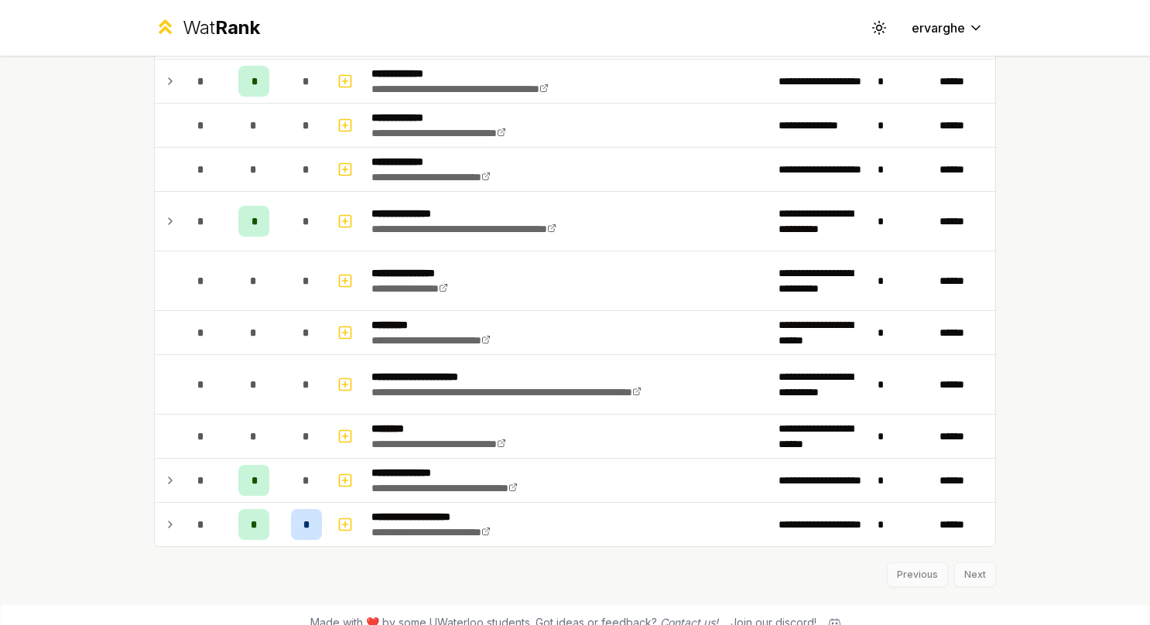
scroll to position [2872, 0]
